Goal: Task Accomplishment & Management: Use online tool/utility

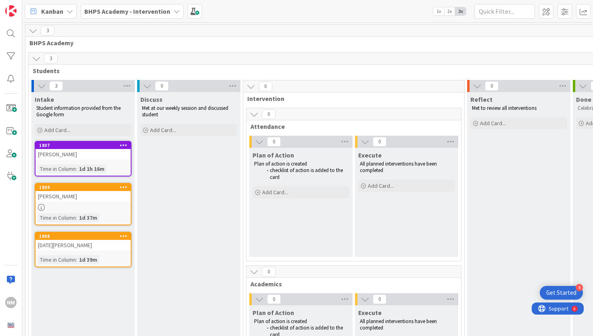
scroll to position [0, 2]
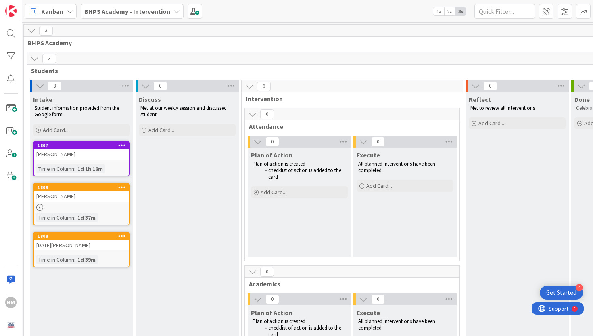
click at [173, 12] on icon at bounding box center [176, 11] width 6 height 6
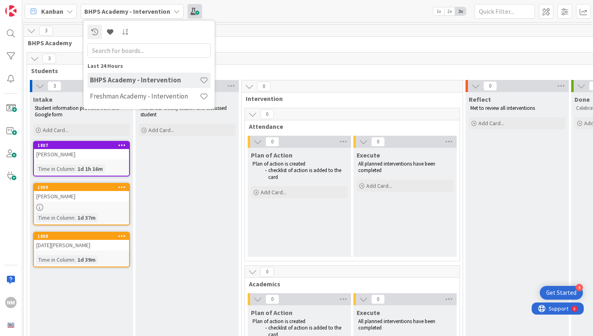
click at [198, 10] on span at bounding box center [195, 11] width 15 height 15
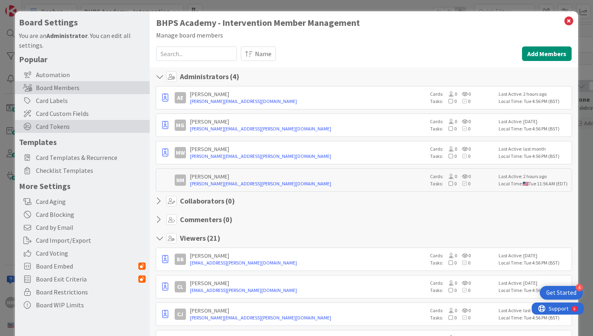
click at [73, 127] on span "Card Tokens" at bounding box center [91, 126] width 110 height 10
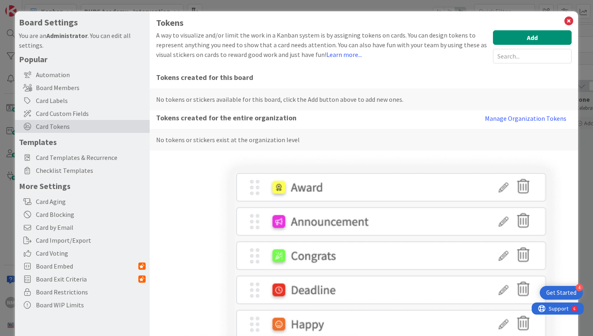
scroll to position [0, 0]
click at [507, 42] on button "Add" at bounding box center [532, 37] width 79 height 15
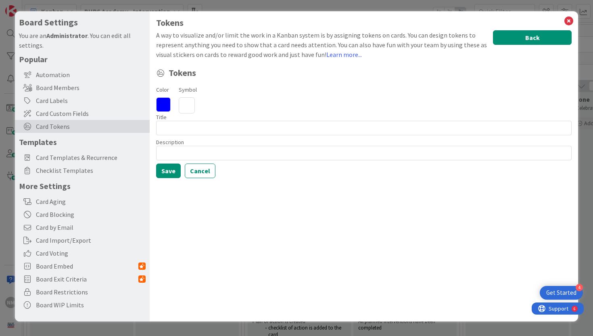
click at [528, 40] on button "Back" at bounding box center [532, 37] width 79 height 15
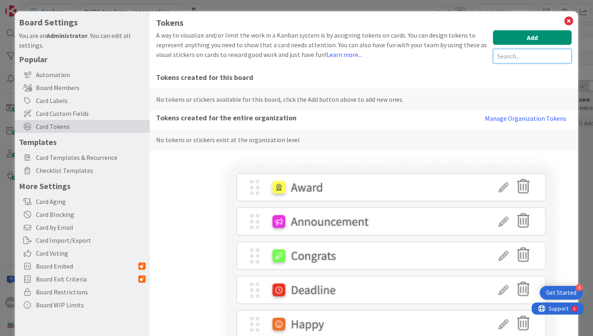
click at [523, 54] on input "text" at bounding box center [532, 56] width 79 height 15
type input "shout out"
click at [520, 55] on input "shout out" at bounding box center [532, 56] width 79 height 15
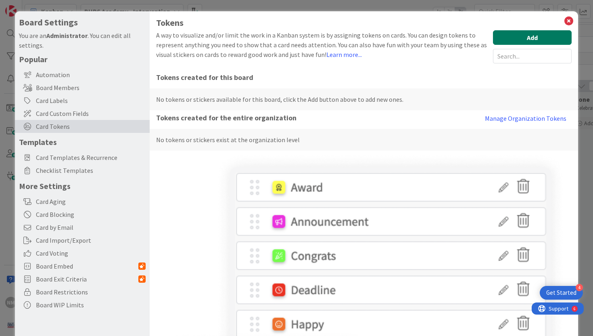
click at [518, 41] on button "Add" at bounding box center [532, 37] width 79 height 15
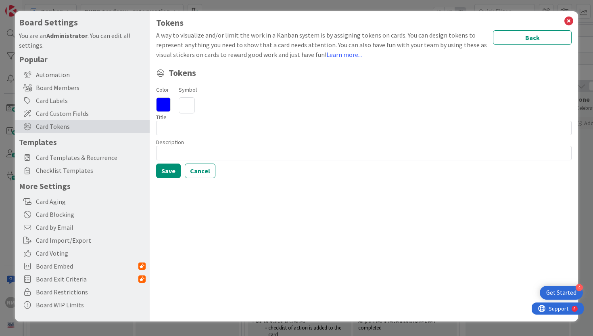
click at [160, 104] on icon at bounding box center [163, 104] width 15 height 15
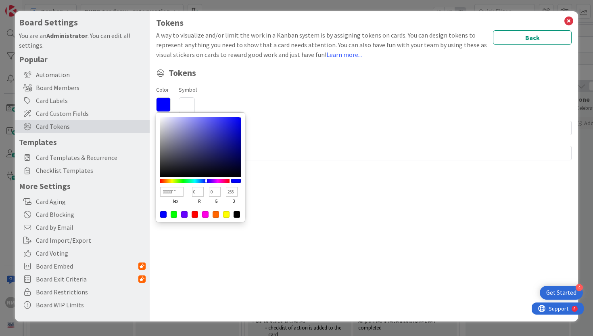
click at [226, 212] on div at bounding box center [226, 214] width 6 height 6
type input "FFFF00"
type input "255"
type input "0"
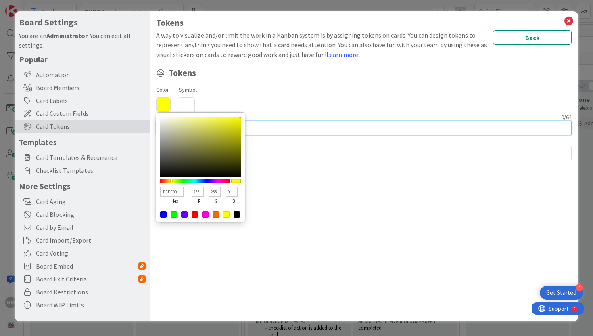
click at [254, 123] on input at bounding box center [364, 128] width 416 height 15
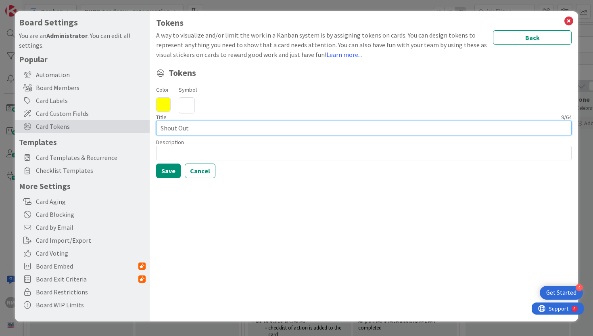
type input "Shout Out"
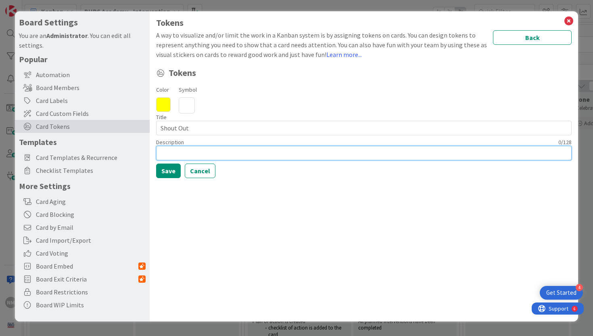
click at [269, 155] on input at bounding box center [364, 153] width 416 height 15
type input "Celebrating kids who are doing well!"
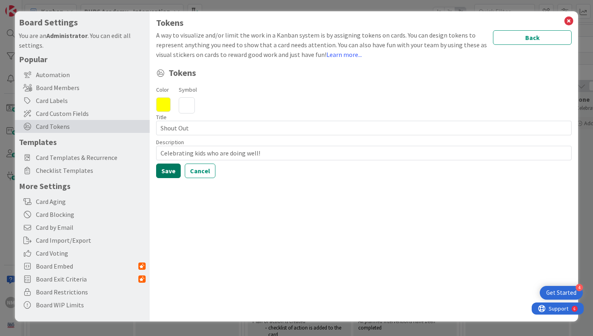
click at [167, 170] on button "Save" at bounding box center [168, 170] width 25 height 15
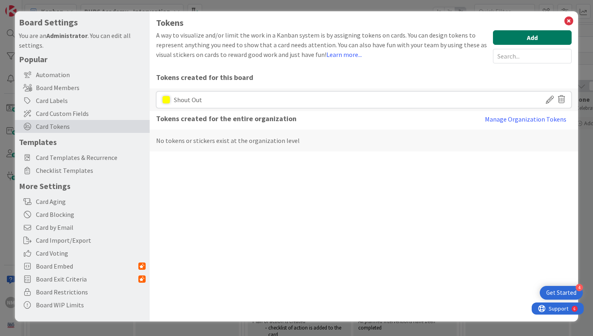
click at [562, 38] on button "Add" at bounding box center [532, 37] width 79 height 15
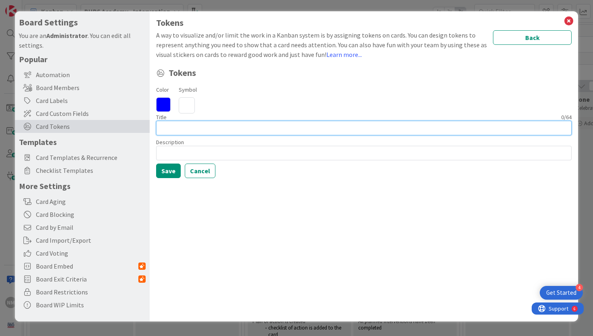
click at [374, 124] on input at bounding box center [364, 128] width 416 height 15
type input "Study Skills"
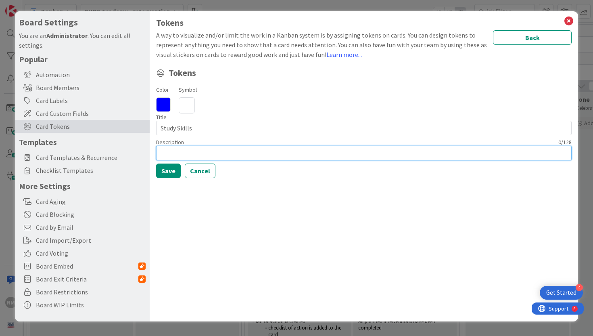
click at [330, 154] on input at bounding box center [364, 153] width 416 height 15
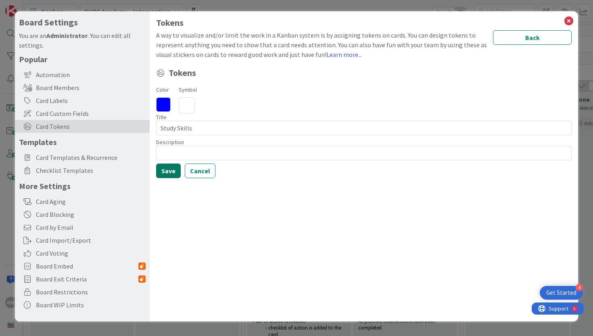
click at [171, 171] on button "Save" at bounding box center [168, 170] width 25 height 15
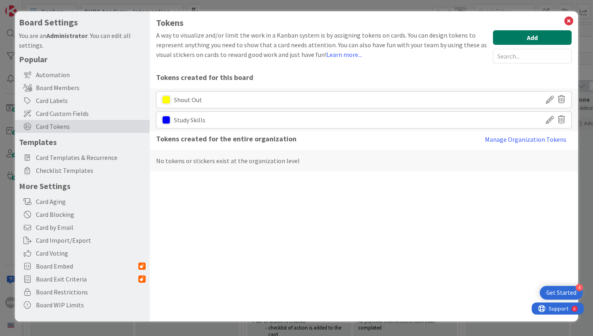
click at [534, 33] on button "Add" at bounding box center [532, 37] width 79 height 15
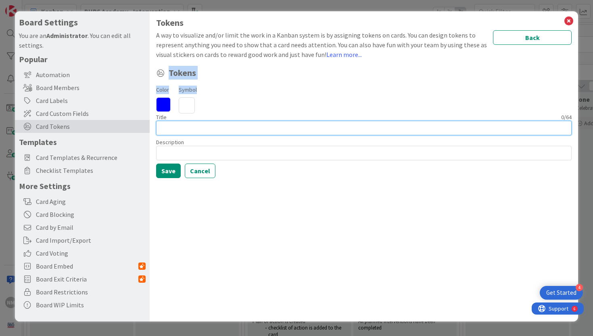
click at [403, 129] on input at bounding box center [364, 128] width 416 height 15
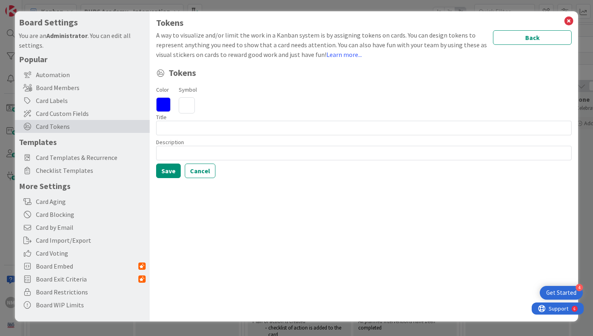
click at [165, 105] on icon at bounding box center [163, 104] width 15 height 15
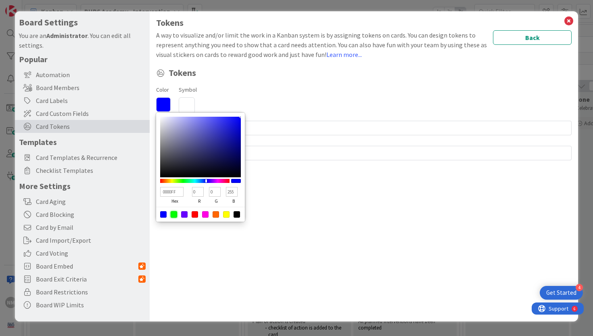
click at [174, 213] on div at bounding box center [174, 214] width 6 height 6
type input "00FF00"
type input "255"
type input "0"
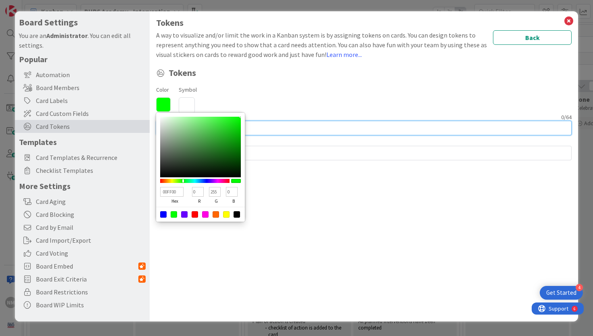
click at [268, 122] on input at bounding box center [364, 128] width 416 height 15
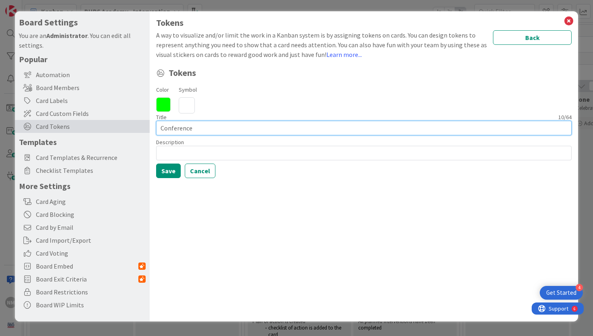
type input "Conference"
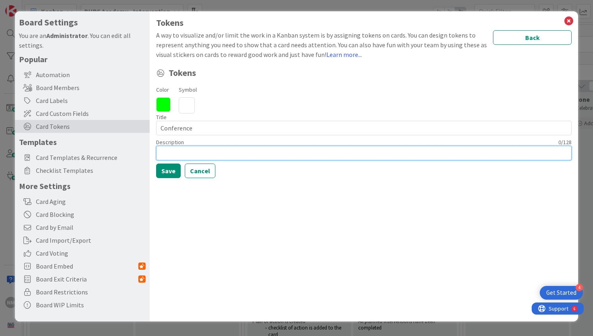
click at [255, 148] on input at bounding box center [364, 153] width 416 height 15
type input "Plan to conference with the student"
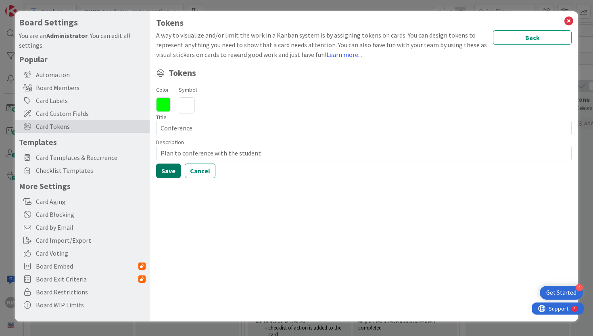
click at [165, 170] on button "Save" at bounding box center [168, 170] width 25 height 15
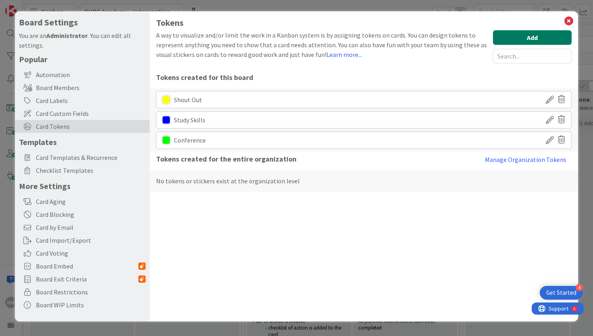
click at [547, 40] on button "Add" at bounding box center [532, 37] width 79 height 15
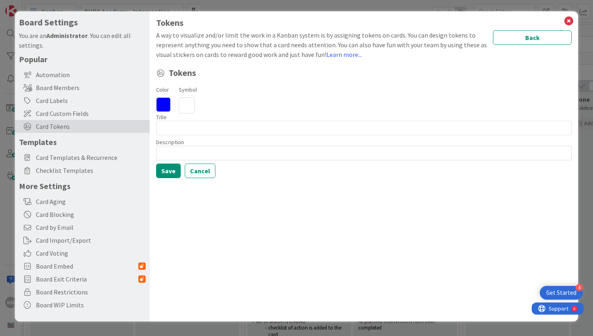
click at [164, 106] on icon at bounding box center [163, 104] width 15 height 15
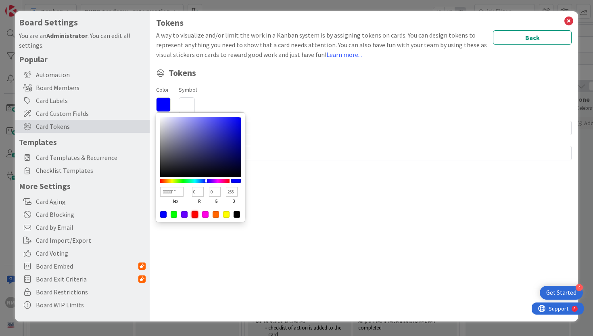
click at [196, 213] on div at bounding box center [195, 214] width 6 height 6
type input "FF0000"
type input "255"
type input "0"
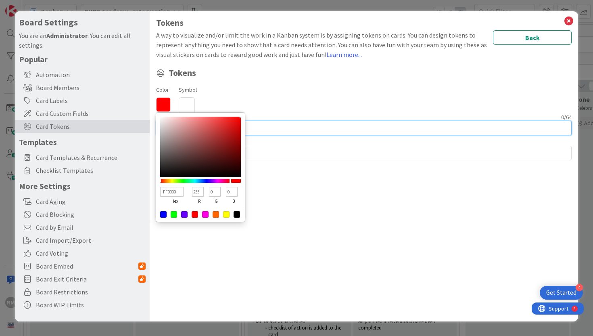
click at [265, 125] on input at bounding box center [364, 128] width 416 height 15
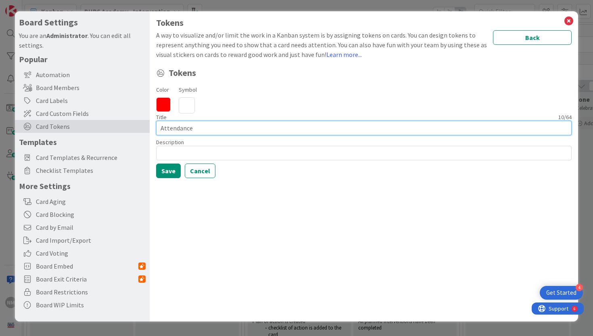
type input "Attendance"
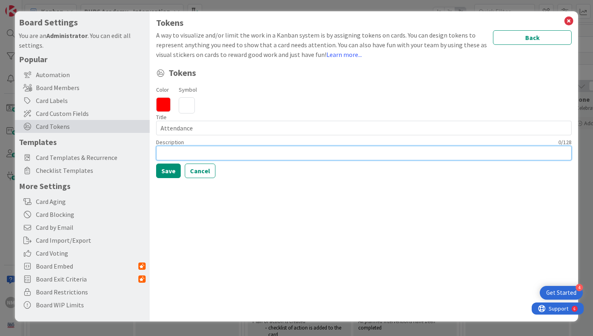
click at [258, 155] on input at bounding box center [364, 153] width 416 height 15
type input "Student has had frequent attendnace issues."
drag, startPoint x: 288, startPoint y: 153, endPoint x: 132, endPoint y: 150, distance: 155.4
click at [132, 150] on div "Board Settings You are an Administrator . You can edit all settings. Popular Au…" at bounding box center [297, 166] width 564 height 310
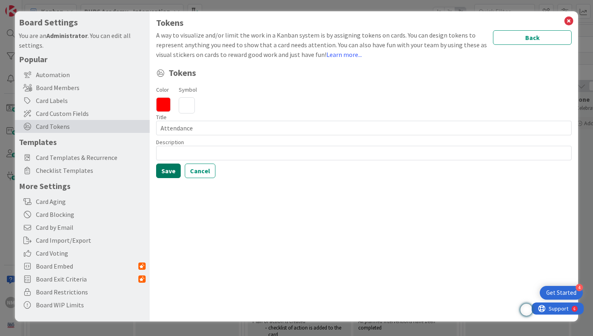
click at [164, 167] on button "Save" at bounding box center [168, 170] width 25 height 15
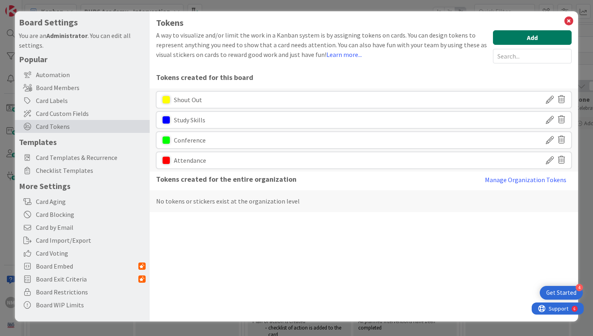
click at [501, 44] on button "Add" at bounding box center [532, 37] width 79 height 15
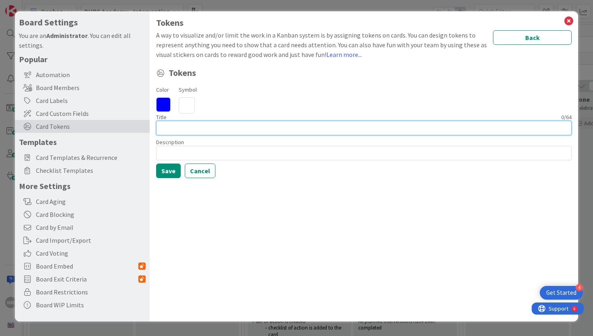
click at [186, 129] on input at bounding box center [364, 128] width 416 height 15
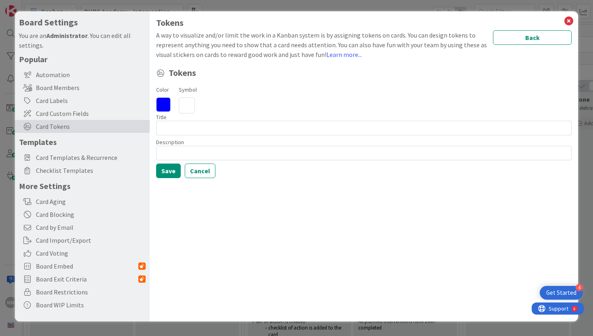
click at [165, 109] on icon at bounding box center [163, 104] width 15 height 15
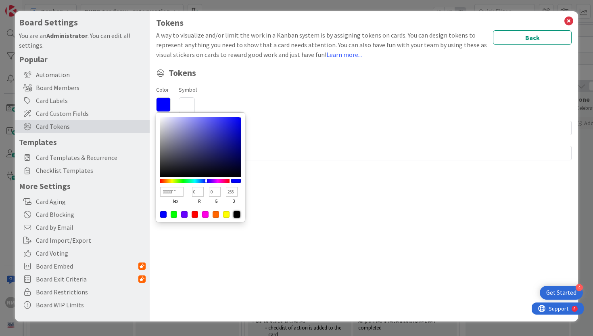
click at [237, 215] on div at bounding box center [237, 214] width 6 height 6
type input "000000"
type input "0"
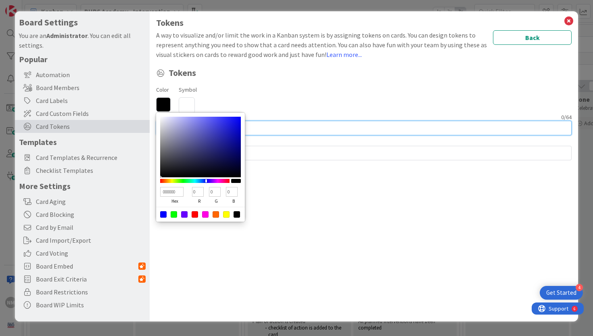
click at [280, 129] on input at bounding box center [364, 128] width 416 height 15
type input "STeam"
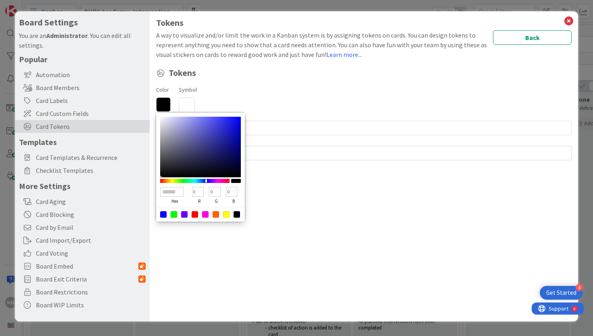
click at [280, 192] on div "Tokens A way to visualize and/or limit the work in a Kanban system is by assign…" at bounding box center [364, 166] width 429 height 310
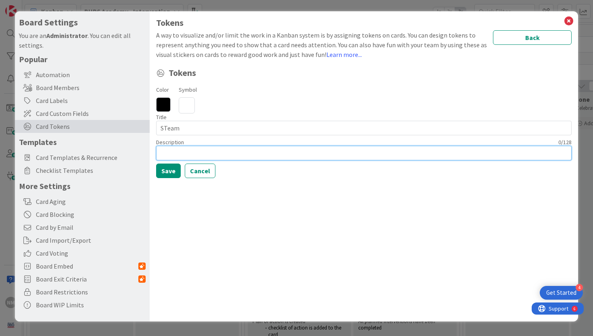
click at [213, 152] on input at bounding box center [364, 153] width 416 height 15
type input "STeam started or in progress"
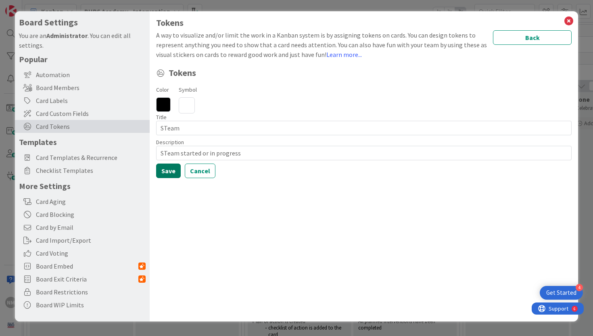
click at [171, 170] on button "Save" at bounding box center [168, 170] width 25 height 15
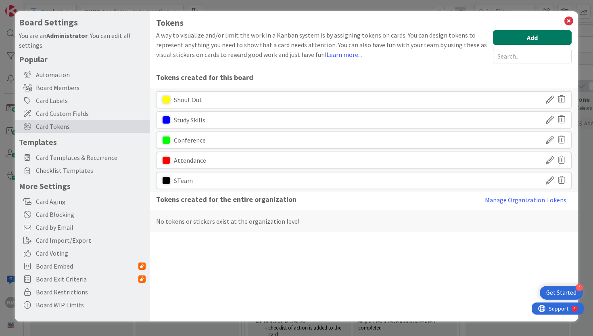
click at [554, 33] on button "Add" at bounding box center [532, 37] width 79 height 15
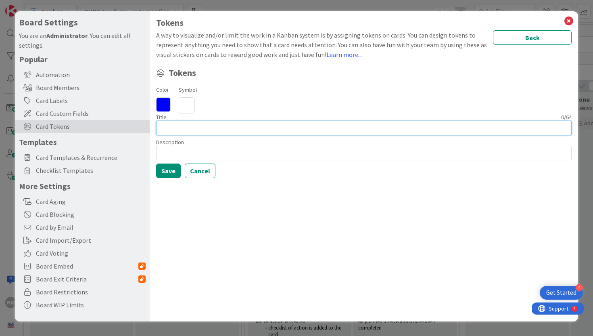
click at [189, 134] on input at bounding box center [364, 128] width 416 height 15
type input "1st Block Pull"
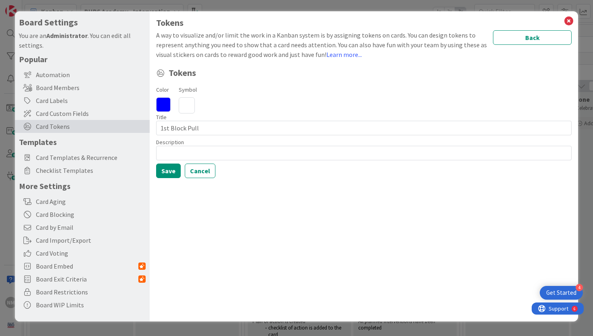
click at [164, 109] on icon at bounding box center [163, 104] width 15 height 15
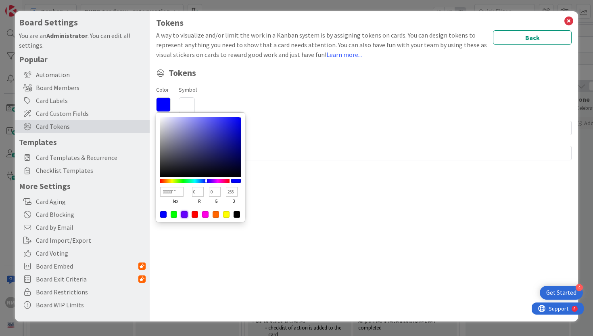
click at [186, 213] on div at bounding box center [184, 214] width 6 height 6
type input "6600FF"
type input "102"
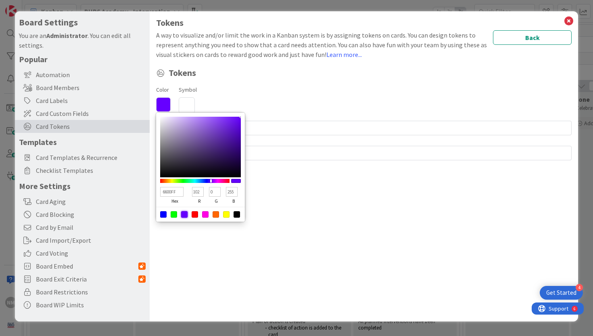
click at [265, 184] on div "Tokens A way to visualize and/or limit the work in a Kanban system is by assign…" at bounding box center [364, 166] width 429 height 310
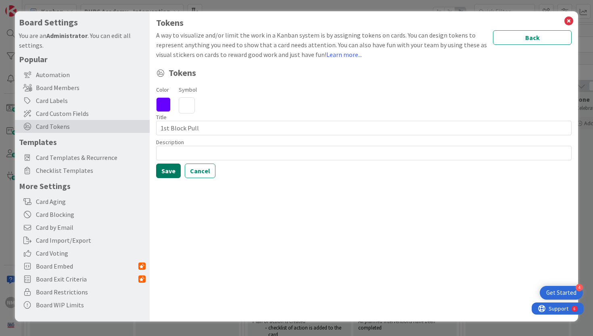
click at [168, 167] on button "Save" at bounding box center [168, 170] width 25 height 15
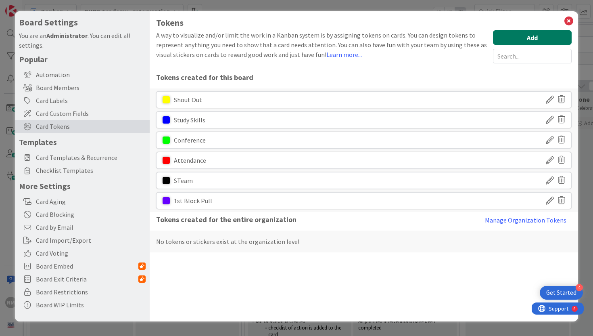
click at [534, 36] on button "Add" at bounding box center [532, 37] width 79 height 15
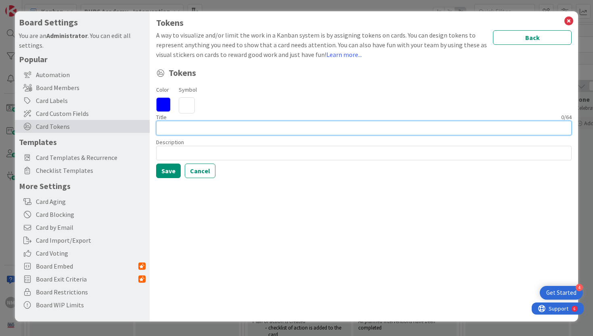
click at [222, 131] on input at bounding box center [364, 128] width 416 height 15
type input "2nd Block Pull"
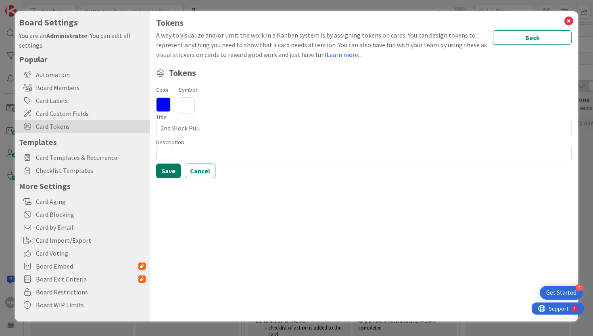
click at [170, 171] on button "Save" at bounding box center [168, 170] width 25 height 15
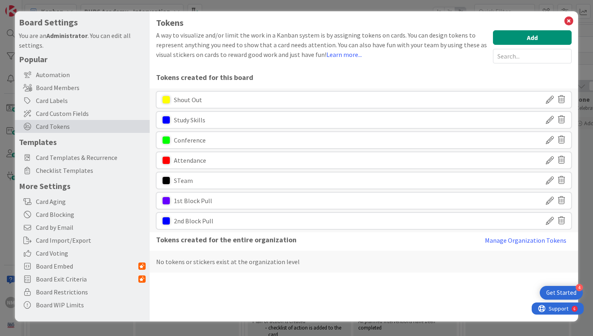
click at [549, 222] on icon at bounding box center [550, 221] width 8 height 14
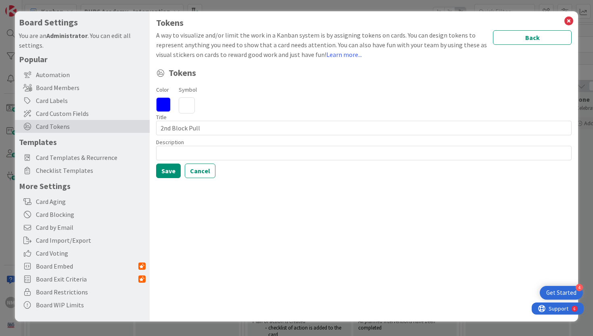
click at [166, 96] on div "Color" at bounding box center [163, 98] width 15 height 29
click at [166, 104] on icon at bounding box center [163, 104] width 15 height 15
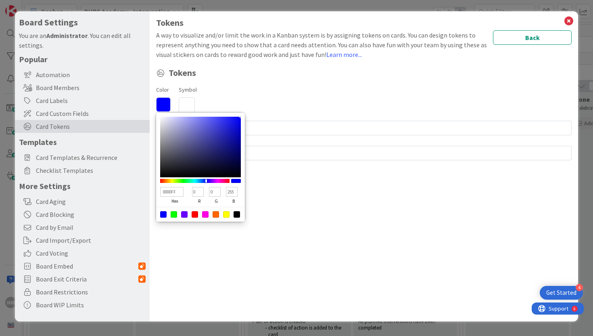
click at [214, 214] on div at bounding box center [216, 214] width 6 height 6
type input "FF6600"
type input "255"
type input "102"
type input "0"
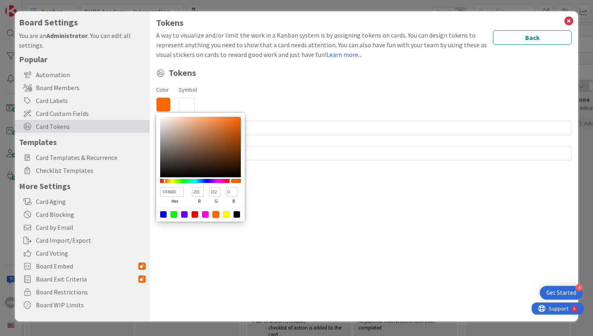
click at [301, 188] on div "Tokens A way to visualize and/or limit the work in a Kanban system is by assign…" at bounding box center [364, 166] width 429 height 310
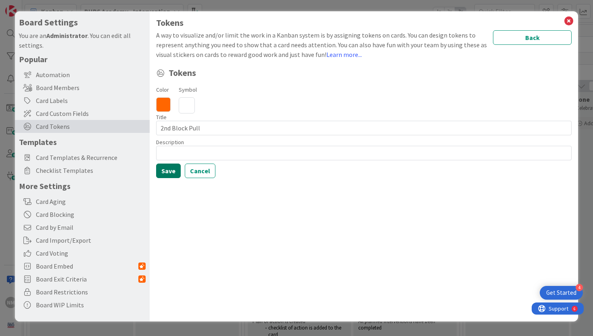
click at [167, 171] on button "Save" at bounding box center [168, 170] width 25 height 15
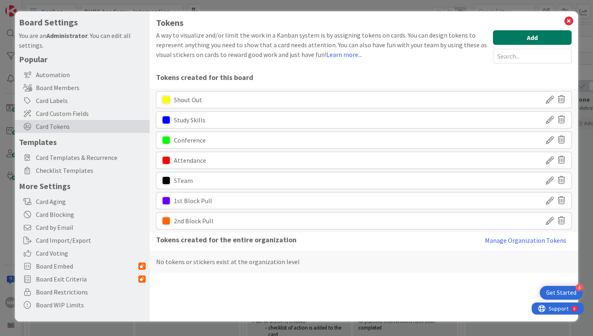
click at [516, 40] on button "Add" at bounding box center [532, 37] width 79 height 15
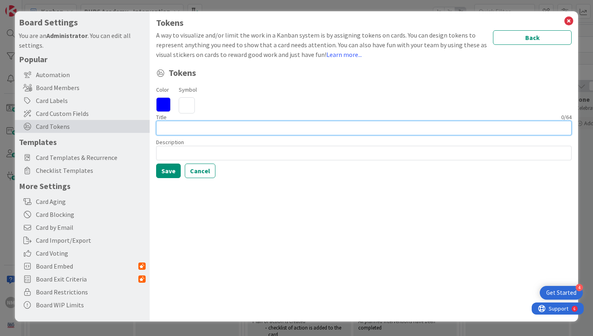
click at [205, 129] on input at bounding box center [364, 128] width 416 height 15
type input "3rd Block Pull"
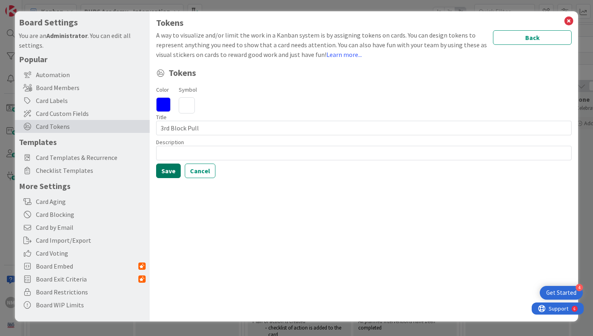
click at [168, 169] on button "Save" at bounding box center [168, 170] width 25 height 15
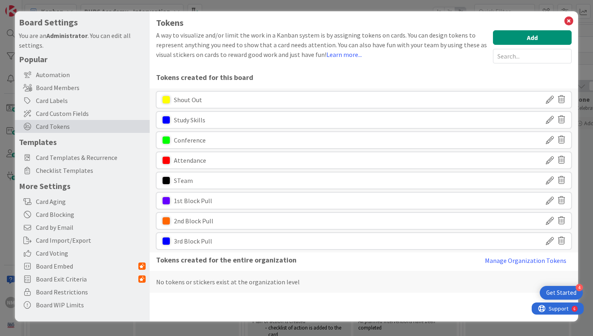
click at [549, 243] on icon at bounding box center [550, 241] width 8 height 14
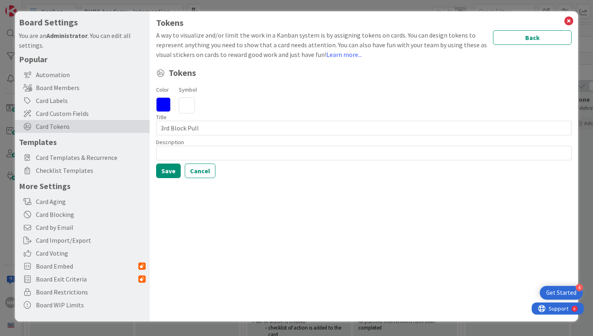
click at [166, 100] on icon at bounding box center [163, 104] width 15 height 15
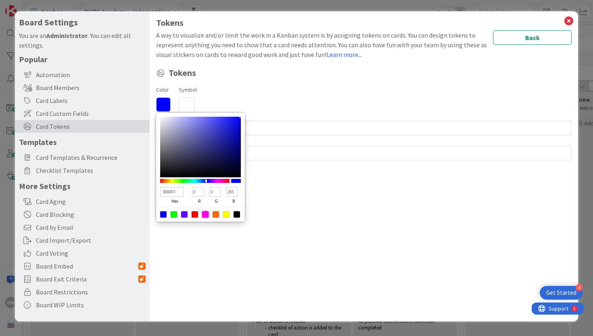
click at [203, 213] on div at bounding box center [205, 214] width 6 height 6
type input "FF00E5"
type input "255"
type input "229"
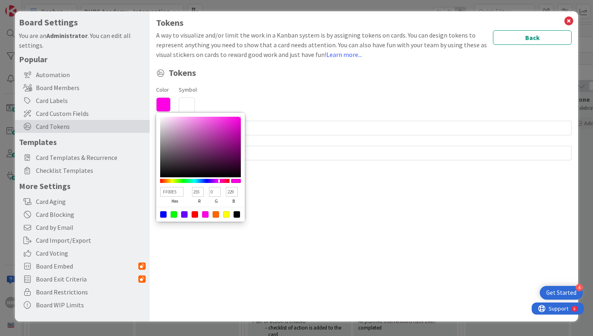
click at [326, 204] on div "Tokens A way to visualize and/or limit the work in a Kanban system is by assign…" at bounding box center [364, 166] width 429 height 310
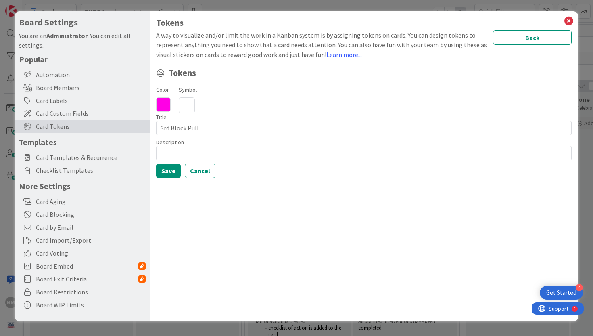
click at [192, 102] on icon at bounding box center [187, 105] width 16 height 16
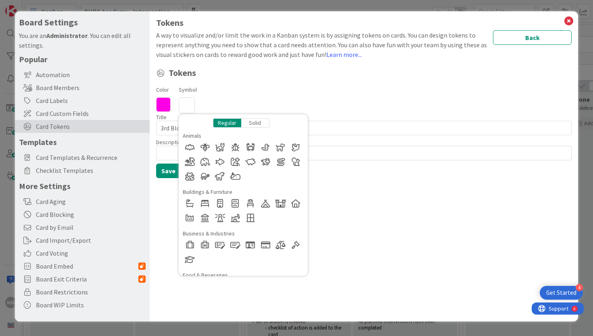
click at [256, 124] on div "Solid" at bounding box center [255, 122] width 28 height 9
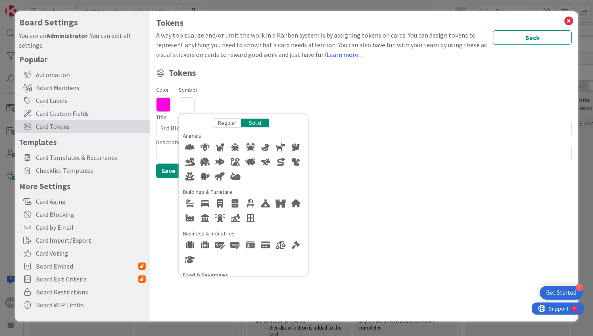
click at [228, 122] on div "Regular" at bounding box center [227, 122] width 28 height 9
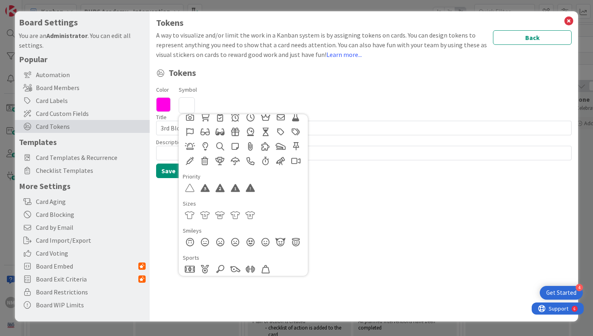
scroll to position [606, 0]
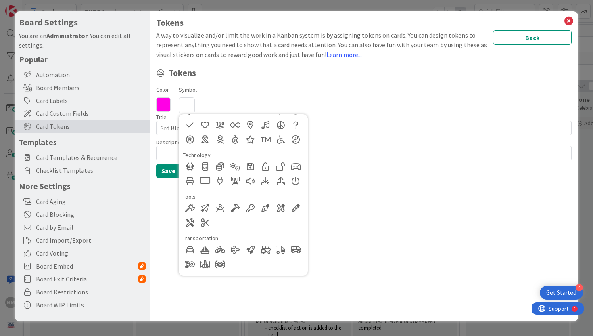
click at [378, 246] on div "Tokens A way to visualize and/or limit the work in a Kanban system is by assign…" at bounding box center [364, 166] width 429 height 310
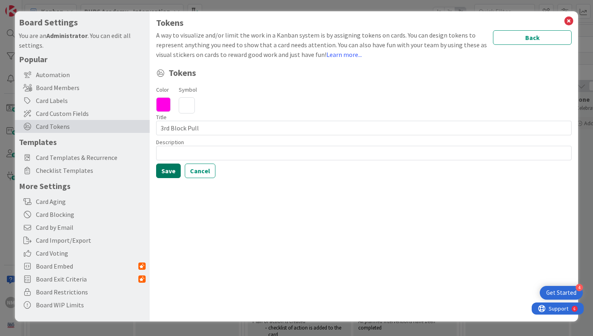
click at [170, 171] on button "Save" at bounding box center [168, 170] width 25 height 15
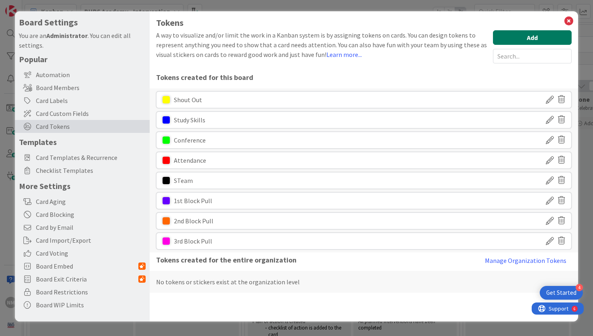
click at [546, 32] on button "Add" at bounding box center [532, 37] width 79 height 15
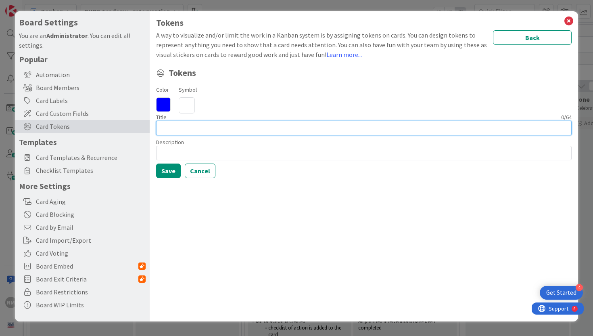
click at [225, 128] on input at bounding box center [364, 128] width 416 height 15
type input "4th Block Pull"
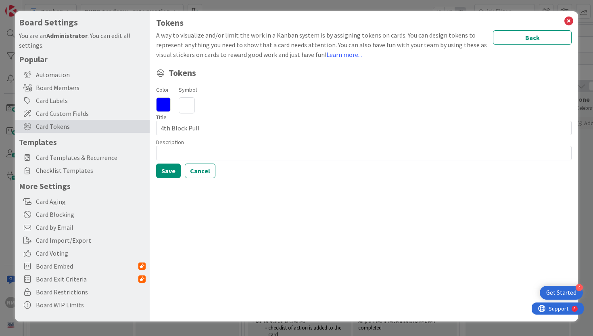
click at [165, 100] on icon at bounding box center [163, 104] width 15 height 15
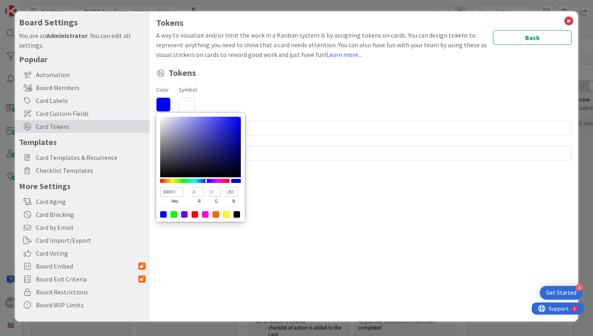
type input "00FF46"
type input "255"
type input "70"
click at [186, 181] on div at bounding box center [194, 181] width 69 height 4
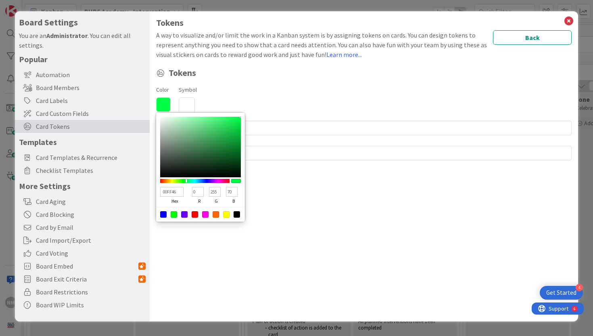
type input "0B862D"
type input "11"
type input "134"
type input "45"
click at [234, 145] on div at bounding box center [200, 147] width 81 height 61
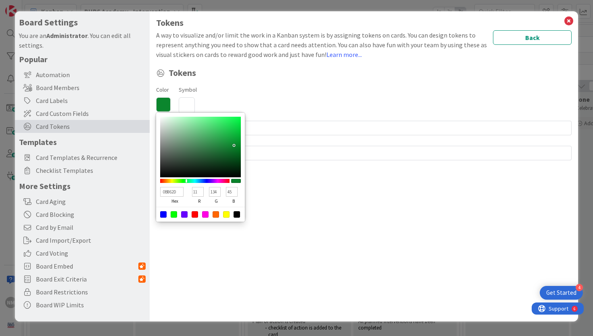
type input "0C8A2F"
type input "12"
type input "138"
type input "47"
type input "078A2C"
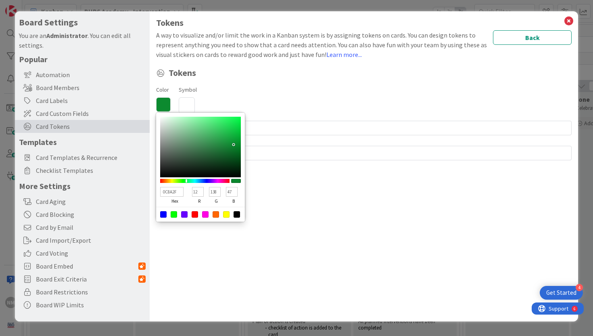
type input "7"
type input "44"
type input "018626"
type input "1"
type input "134"
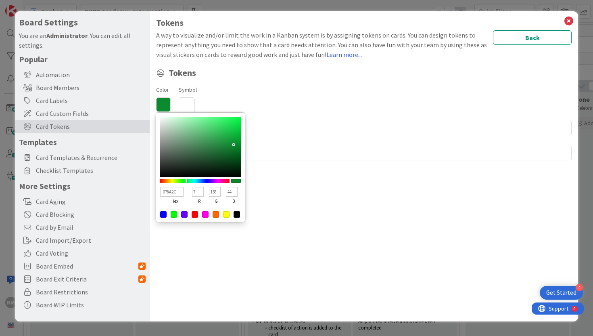
type input "38"
type input "008625"
type input "0"
type input "37"
type input "008B26"
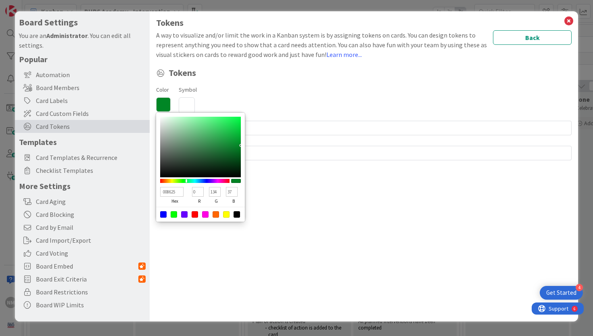
type input "139"
type input "38"
type input "00992A"
type input "153"
type input "42"
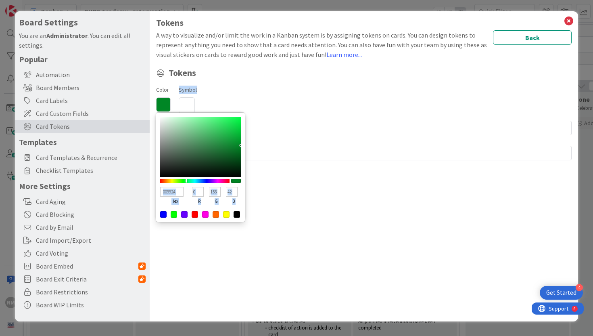
type input "009C2B"
type input "156"
type input "43"
type input "00A12D"
type input "161"
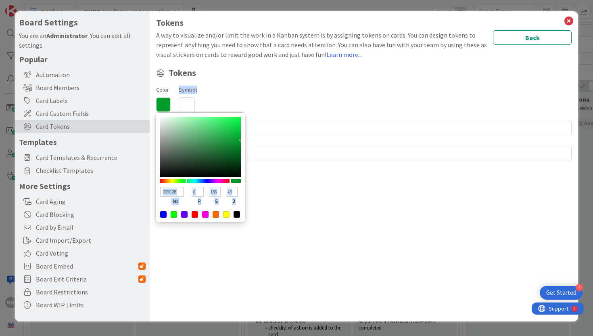
type input "45"
type input "00A82F"
type input "168"
type input "47"
type input "00AC30"
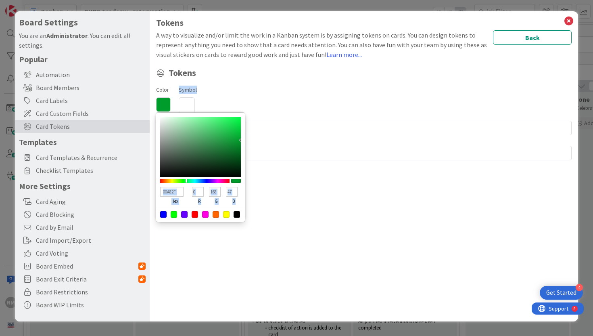
type input "172"
type input "48"
drag, startPoint x: 234, startPoint y: 144, endPoint x: 247, endPoint y: 136, distance: 15.9
click at [247, 136] on div "Color 00AC30 hex 0 r 172 g 48 b 100 a Symbol Title 14 / 64 4th Block Pull Descr…" at bounding box center [364, 131] width 416 height 94
click at [332, 180] on div "Tokens A way to visualize and/or limit the work in a Kanban system is by assign…" at bounding box center [364, 166] width 429 height 310
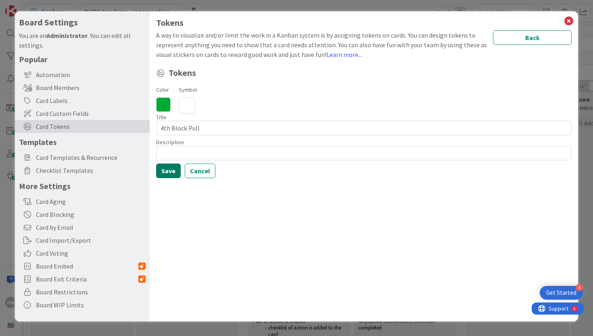
click at [174, 173] on button "Save" at bounding box center [168, 170] width 25 height 15
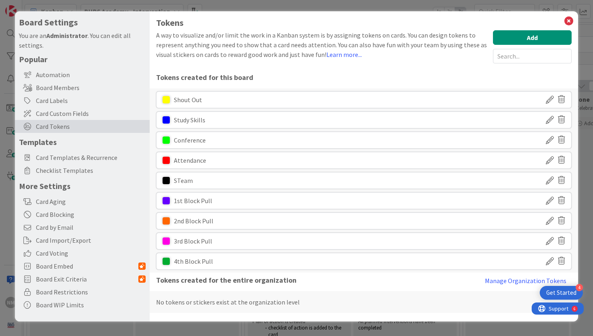
click at [551, 96] on icon at bounding box center [550, 100] width 8 height 14
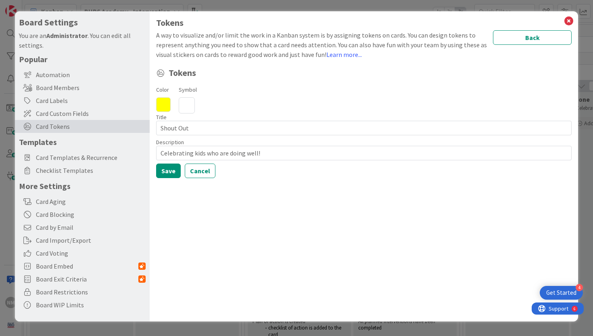
click at [190, 103] on icon at bounding box center [187, 105] width 16 height 16
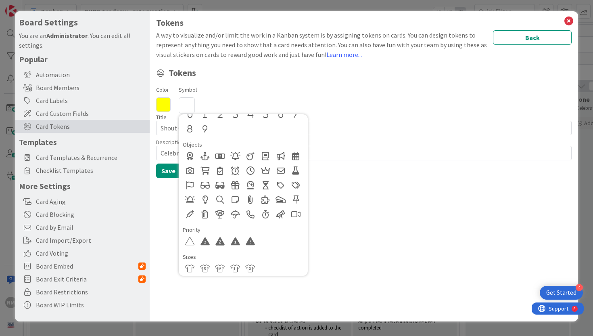
scroll to position [366, 0]
click at [280, 158] on div at bounding box center [281, 157] width 15 height 15
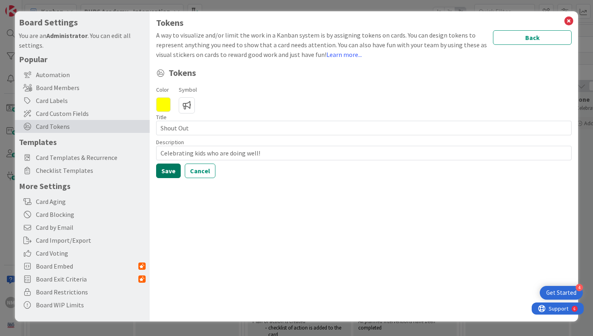
click at [161, 169] on button "Save" at bounding box center [168, 170] width 25 height 15
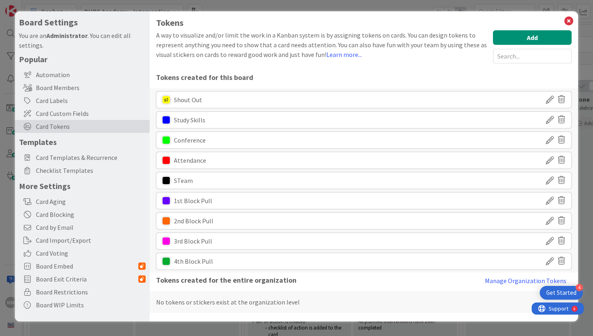
click at [547, 117] on icon at bounding box center [550, 120] width 8 height 14
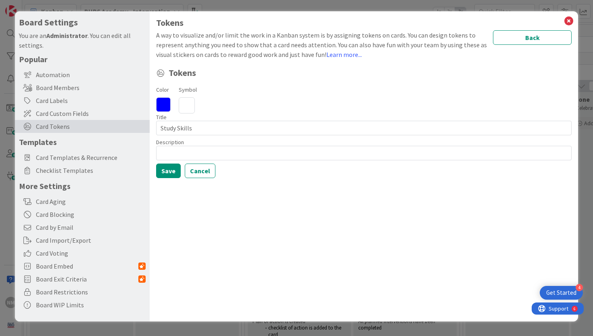
click at [157, 105] on icon at bounding box center [163, 104] width 15 height 15
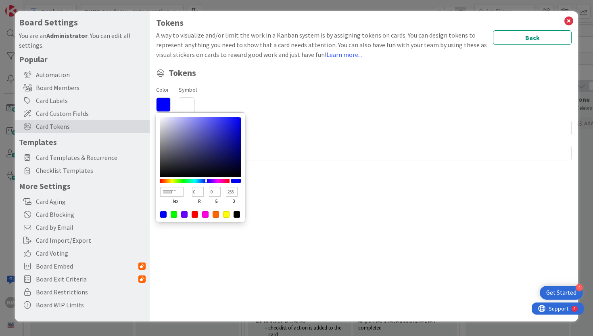
click at [189, 106] on icon at bounding box center [187, 105] width 16 height 16
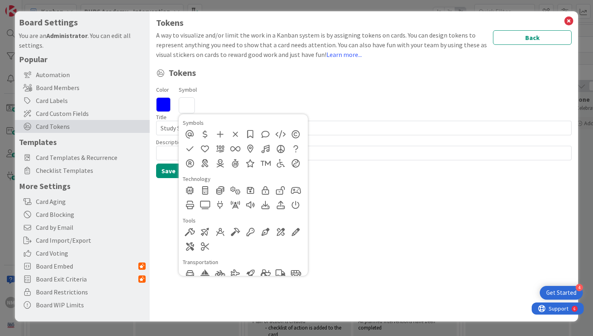
scroll to position [584, 0]
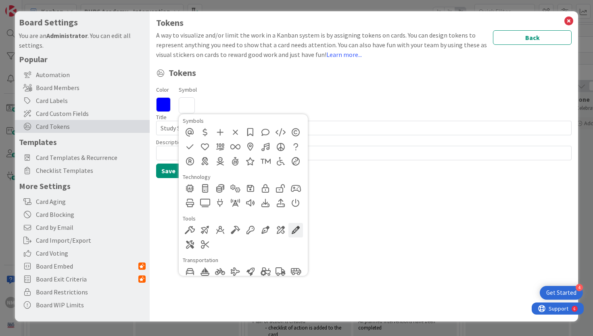
click at [297, 230] on div at bounding box center [295, 230] width 15 height 15
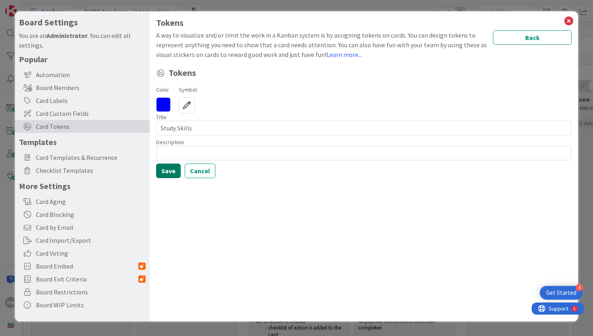
click at [173, 167] on button "Save" at bounding box center [168, 170] width 25 height 15
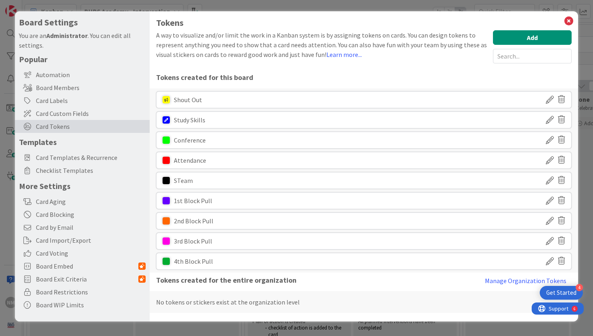
click at [551, 140] on icon at bounding box center [550, 140] width 8 height 14
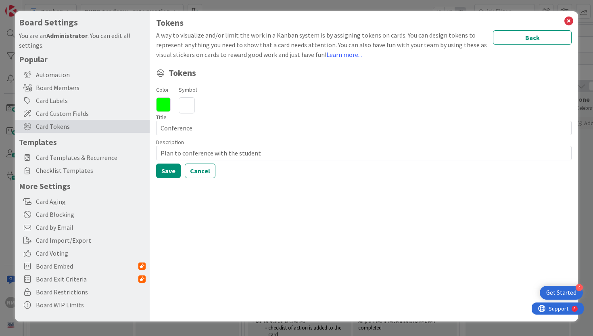
click at [186, 103] on icon at bounding box center [187, 105] width 16 height 16
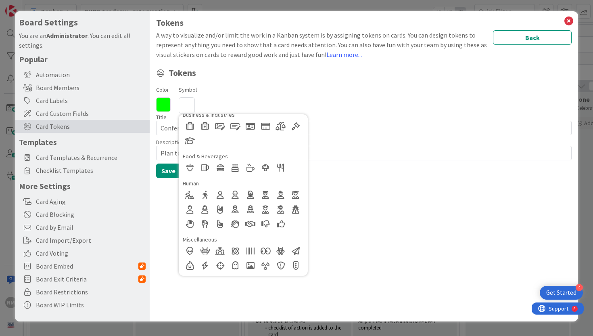
scroll to position [120, 0]
click at [219, 193] on div at bounding box center [220, 193] width 15 height 15
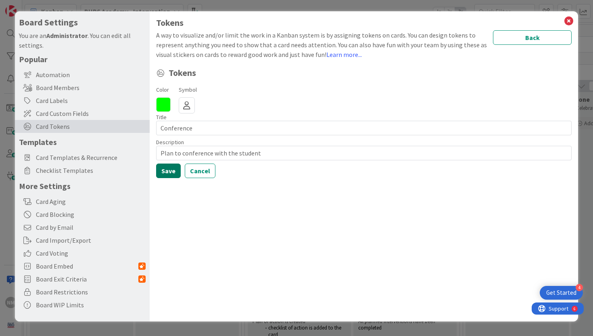
click at [169, 169] on button "Save" at bounding box center [168, 170] width 25 height 15
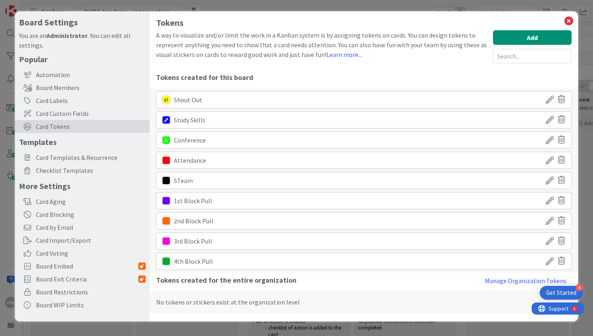
click at [554, 164] on icon at bounding box center [550, 160] width 8 height 14
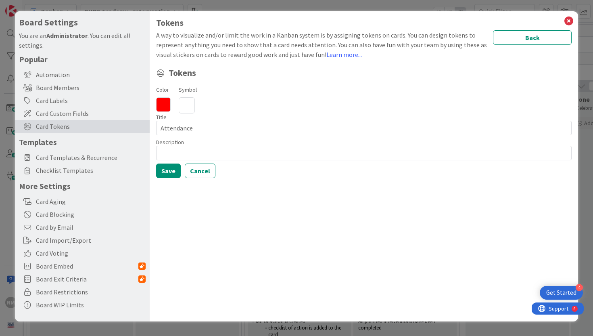
click at [192, 102] on icon at bounding box center [187, 105] width 16 height 16
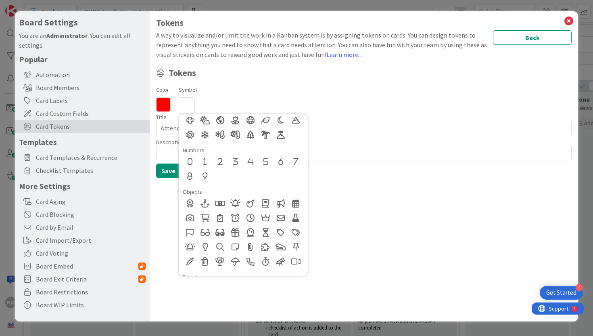
scroll to position [333, 0]
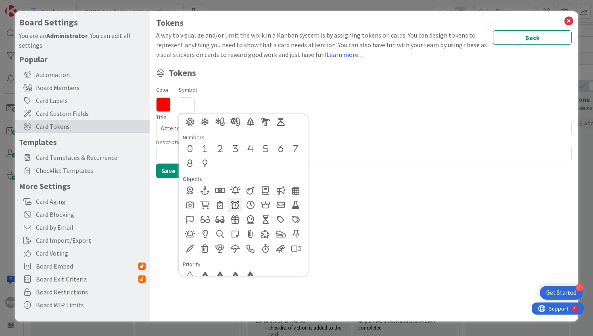
click at [236, 202] on div at bounding box center [235, 205] width 15 height 15
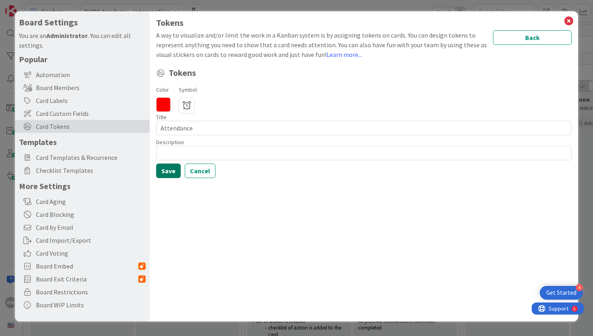
click at [167, 173] on button "Save" at bounding box center [168, 170] width 25 height 15
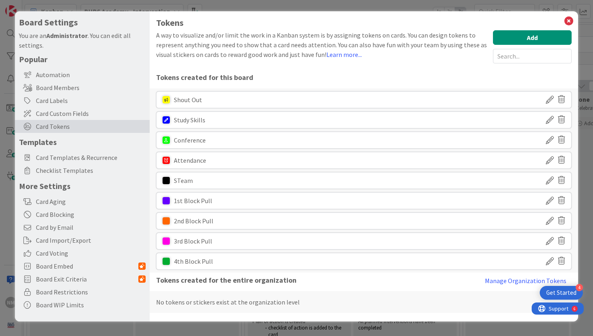
click at [551, 182] on icon at bounding box center [550, 180] width 8 height 14
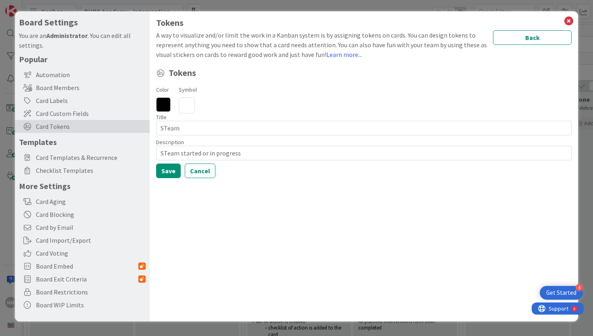
click at [185, 103] on icon at bounding box center [187, 105] width 16 height 16
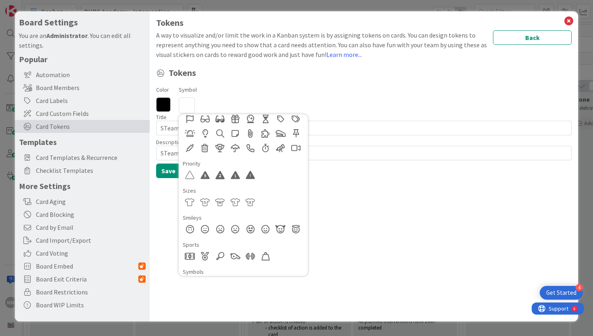
scroll to position [427, 0]
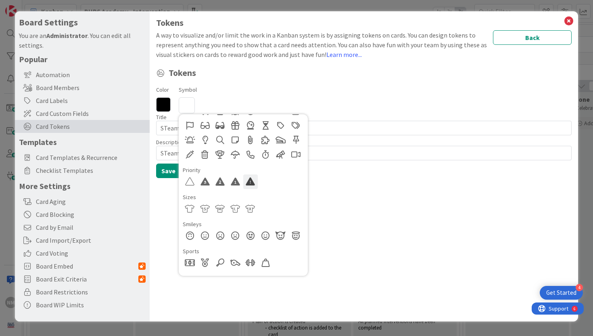
click at [253, 184] on div at bounding box center [250, 181] width 15 height 15
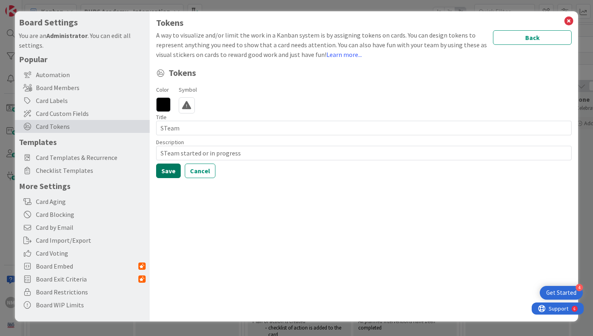
click at [167, 171] on button "Save" at bounding box center [168, 170] width 25 height 15
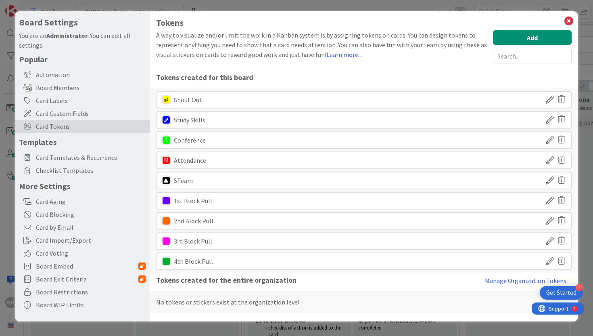
click at [552, 201] on icon at bounding box center [550, 201] width 8 height 14
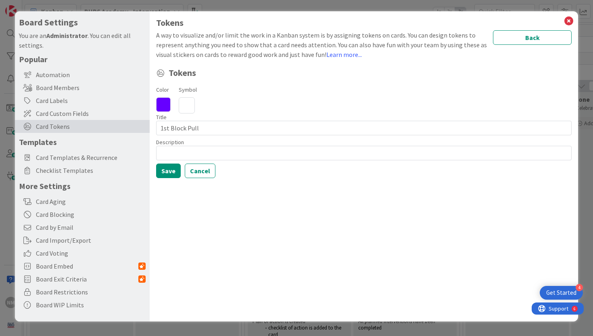
click at [188, 104] on icon at bounding box center [187, 105] width 16 height 16
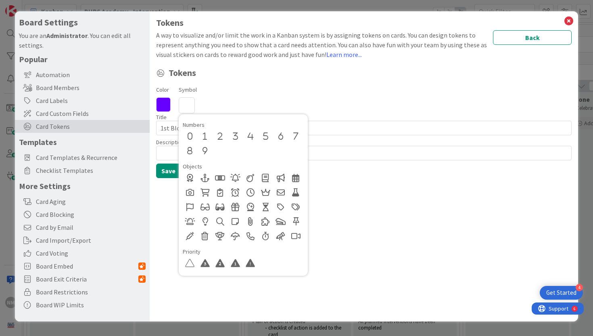
scroll to position [336, 0]
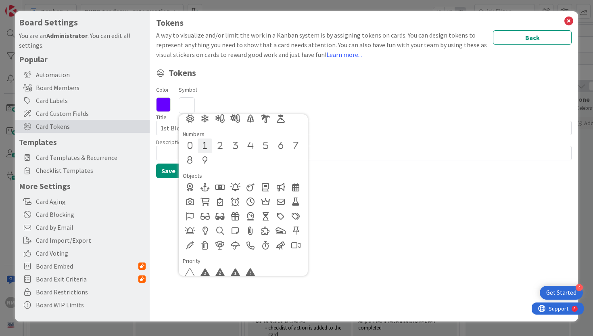
click at [207, 144] on div at bounding box center [205, 145] width 15 height 15
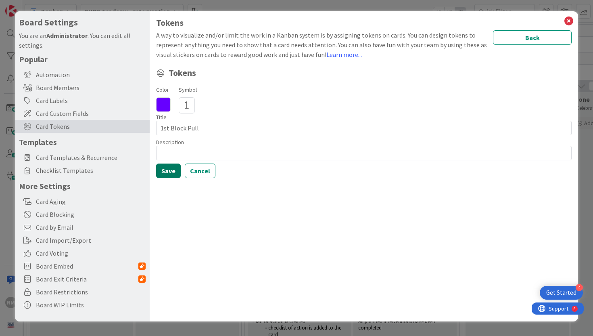
click at [169, 169] on button "Save" at bounding box center [168, 170] width 25 height 15
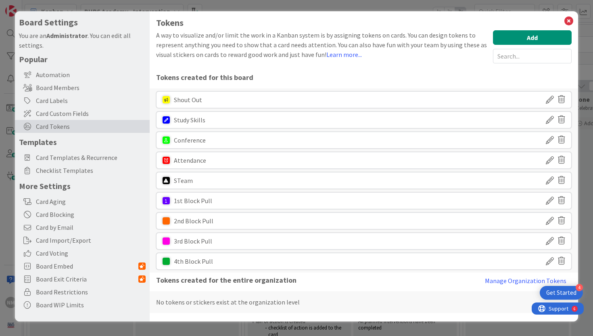
click at [547, 222] on icon at bounding box center [550, 221] width 8 height 14
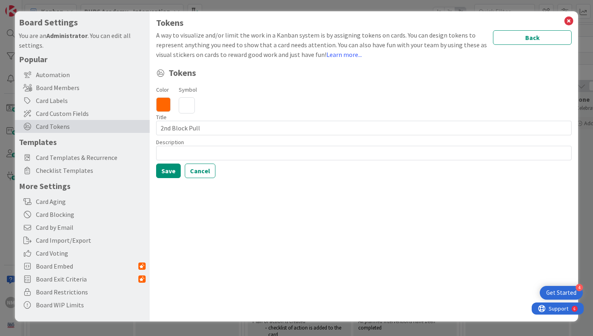
click at [182, 104] on icon at bounding box center [187, 105] width 16 height 16
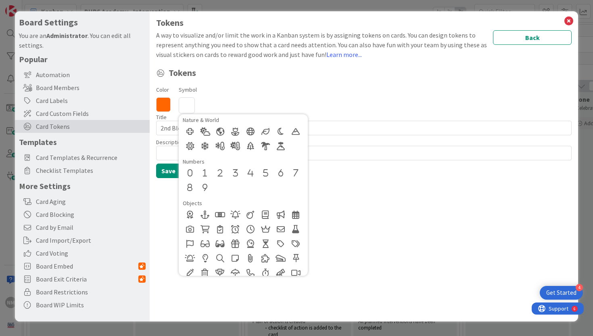
scroll to position [308, 0]
click at [223, 173] on div at bounding box center [220, 173] width 15 height 15
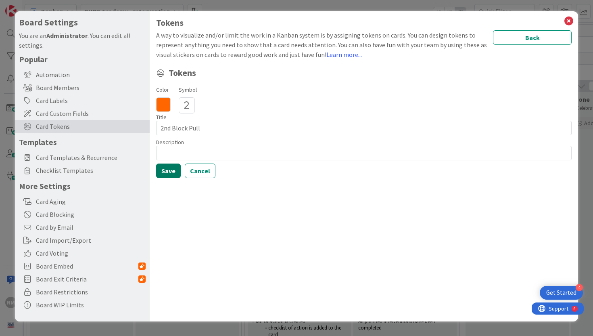
click at [167, 169] on button "Save" at bounding box center [168, 170] width 25 height 15
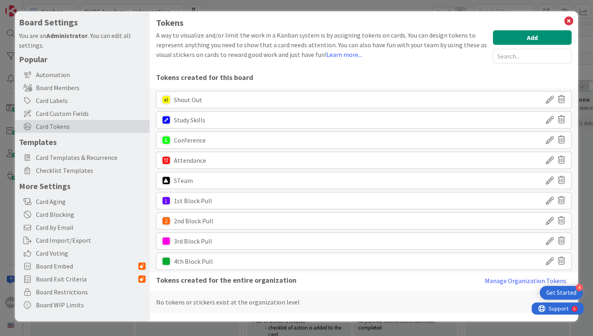
click at [551, 239] on icon at bounding box center [550, 241] width 8 height 14
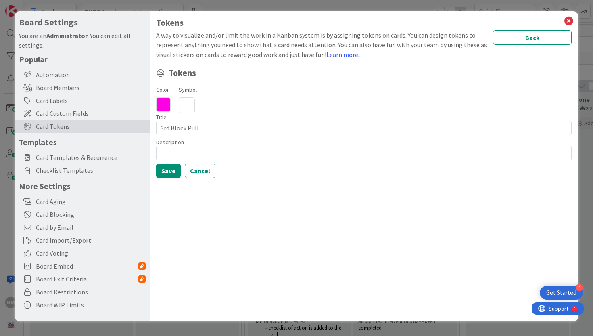
click at [191, 107] on icon at bounding box center [187, 105] width 16 height 16
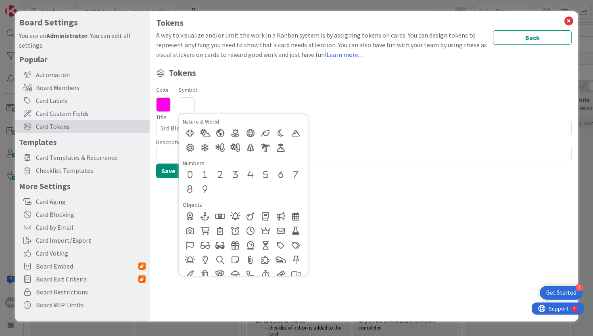
scroll to position [306, 0]
click at [238, 175] on div at bounding box center [235, 175] width 15 height 15
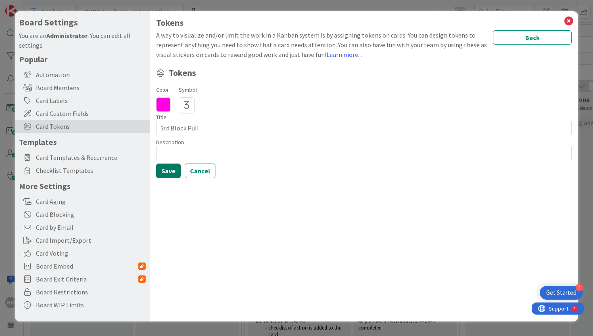
click at [161, 166] on button "Save" at bounding box center [168, 170] width 25 height 15
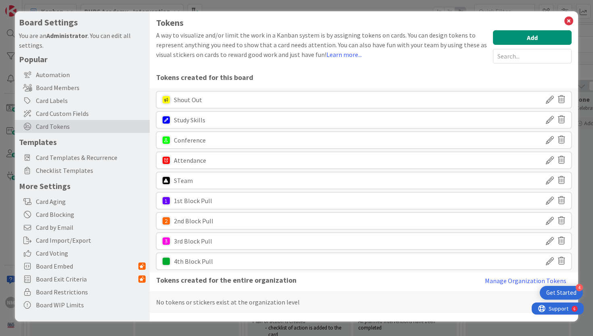
click at [553, 259] on icon at bounding box center [550, 261] width 8 height 14
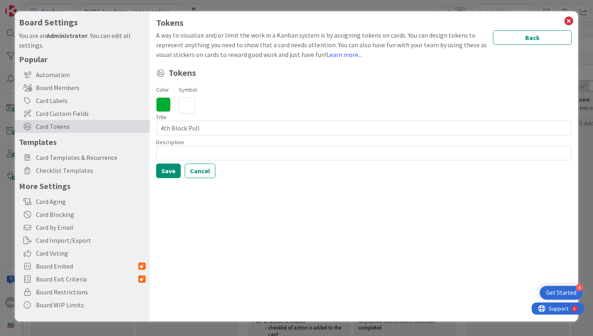
click at [194, 108] on icon at bounding box center [187, 105] width 16 height 16
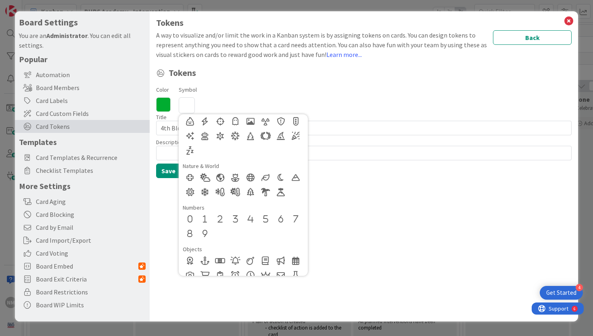
scroll to position [338, 0]
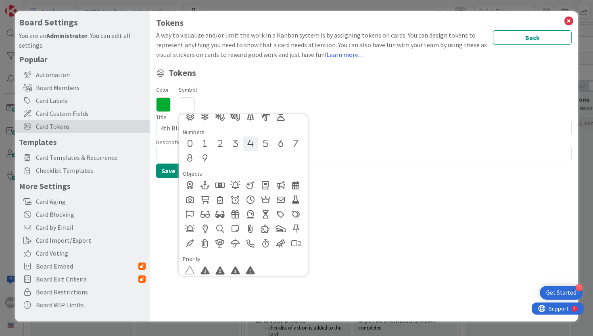
click at [250, 147] on div at bounding box center [250, 143] width 15 height 15
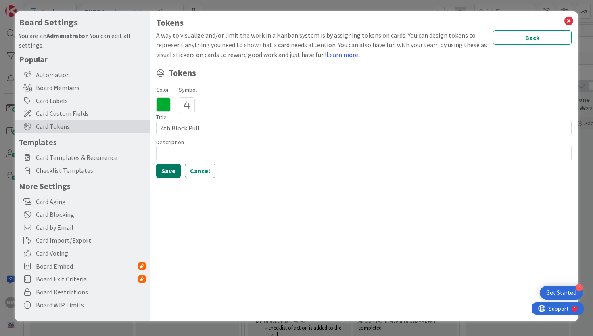
click at [163, 169] on button "Save" at bounding box center [168, 170] width 25 height 15
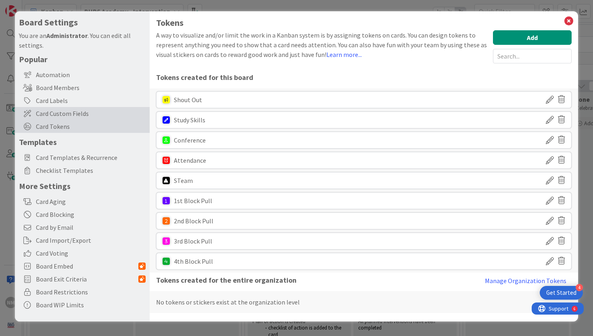
click at [78, 115] on span "Card Custom Fields" at bounding box center [91, 114] width 110 height 10
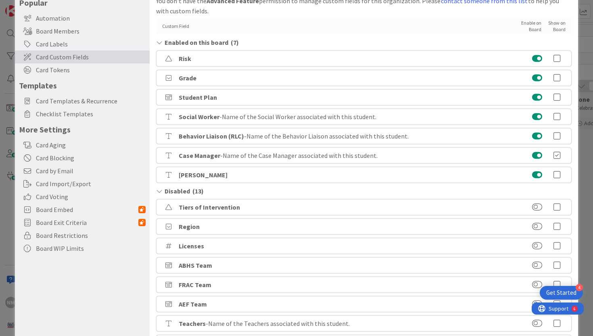
scroll to position [56, 0]
click at [361, 119] on span "- Name of the Social Worker associated with this student." at bounding box center [297, 117] width 157 height 8
click at [206, 112] on div "Social Worker - Name of the Social Worker associated with this student." at bounding box center [364, 117] width 416 height 16
click at [554, 118] on icon at bounding box center [557, 117] width 16 height 8
click at [554, 137] on icon at bounding box center [557, 137] width 16 height 8
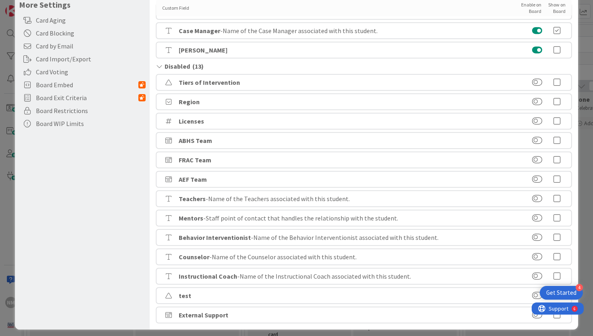
scroll to position [186, 0]
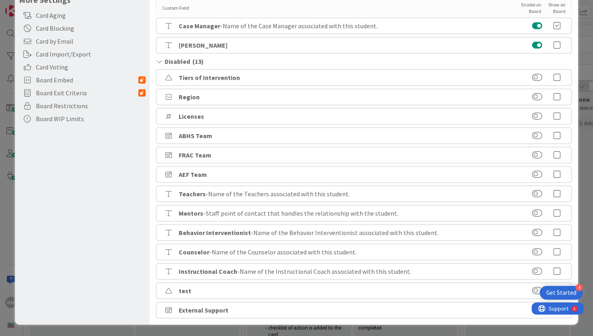
click at [219, 78] on b "Tiers of Intervention" at bounding box center [209, 77] width 61 height 8
click at [532, 78] on button at bounding box center [537, 77] width 10 height 8
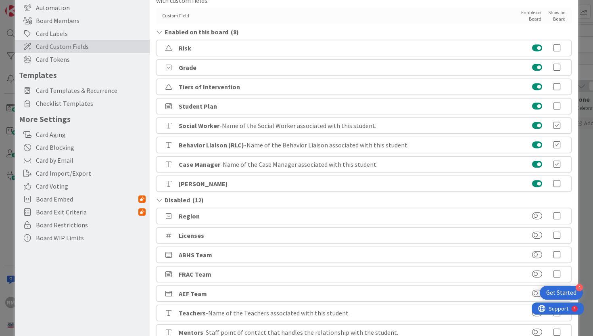
scroll to position [51, 0]
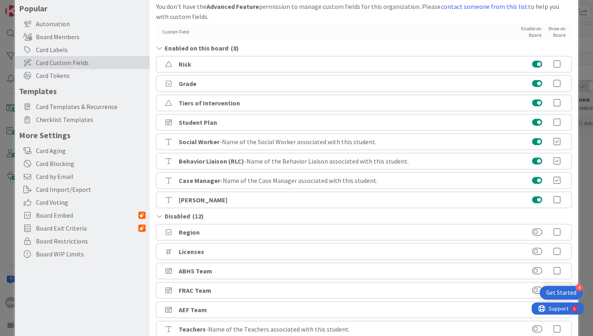
click at [192, 104] on b "Tiers of Intervention" at bounding box center [209, 103] width 61 height 8
click at [532, 103] on button at bounding box center [537, 103] width 10 height 8
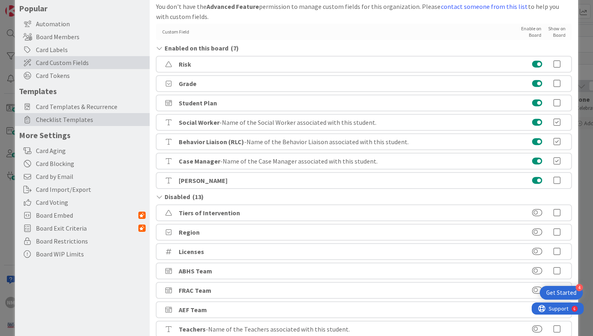
click at [77, 121] on span "Checklist Templates" at bounding box center [91, 120] width 110 height 10
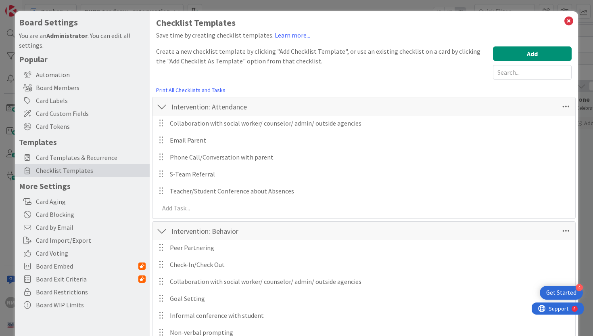
scroll to position [18, 0]
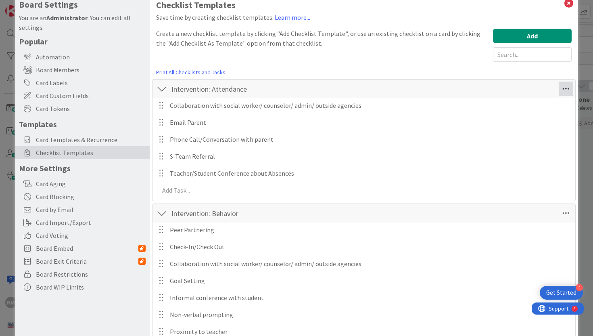
click at [563, 90] on icon at bounding box center [566, 88] width 15 height 15
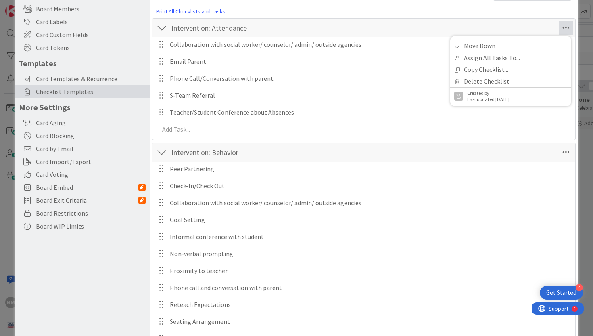
scroll to position [0, 0]
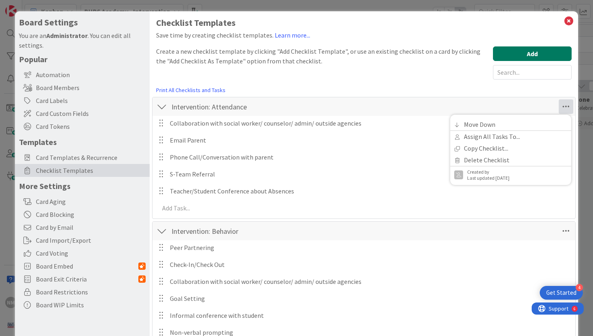
click at [522, 54] on button "Add" at bounding box center [532, 53] width 79 height 15
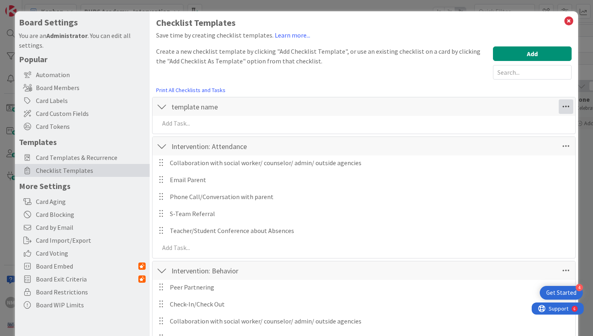
click at [562, 106] on icon at bounding box center [566, 106] width 15 height 15
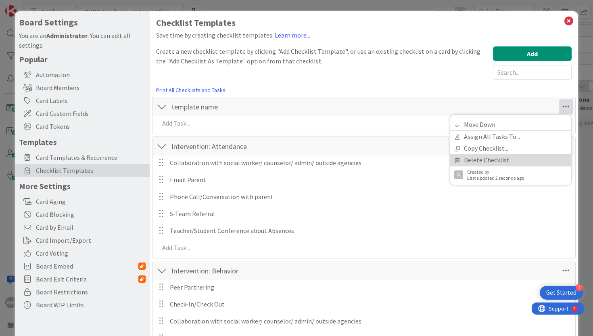
click at [511, 157] on link "Delete Checklist" at bounding box center [510, 160] width 121 height 12
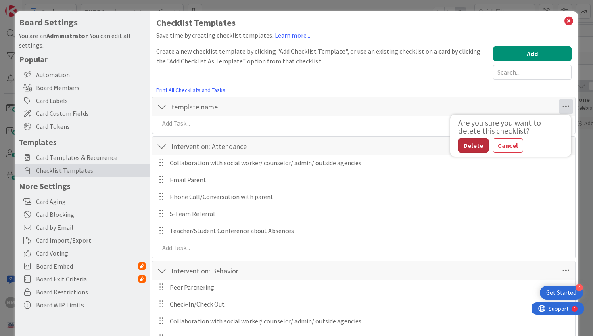
click at [465, 144] on button "Delete" at bounding box center [473, 145] width 30 height 15
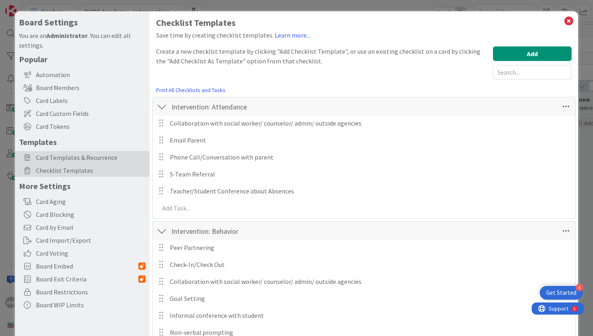
click at [87, 159] on span "Card Templates & Recurrence" at bounding box center [91, 157] width 110 height 10
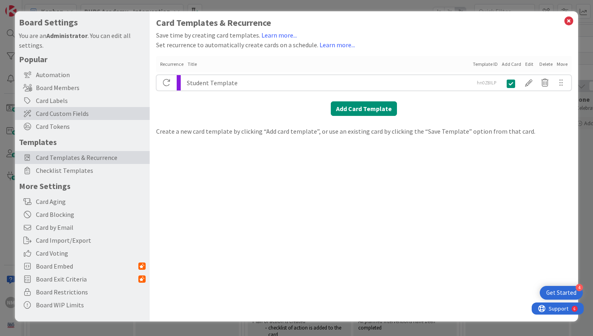
click at [84, 116] on span "Card Custom Fields" at bounding box center [91, 114] width 110 height 10
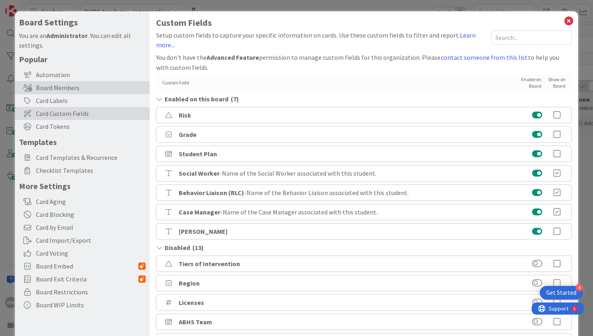
click at [97, 90] on div "Board Members" at bounding box center [82, 87] width 135 height 13
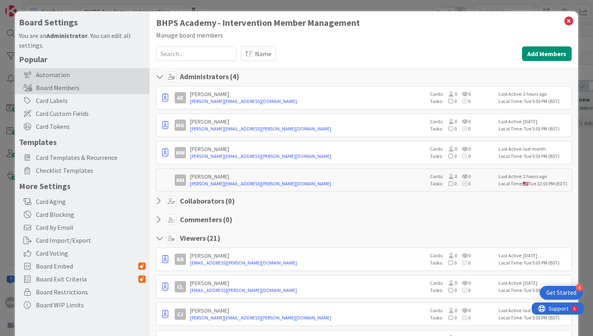
click at [103, 75] on div "Automation" at bounding box center [82, 74] width 135 height 13
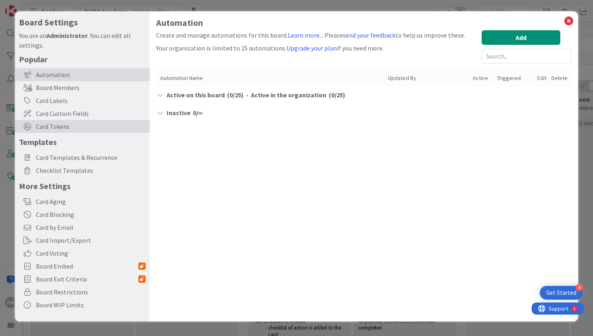
click at [52, 129] on span "Card Tokens" at bounding box center [91, 126] width 110 height 10
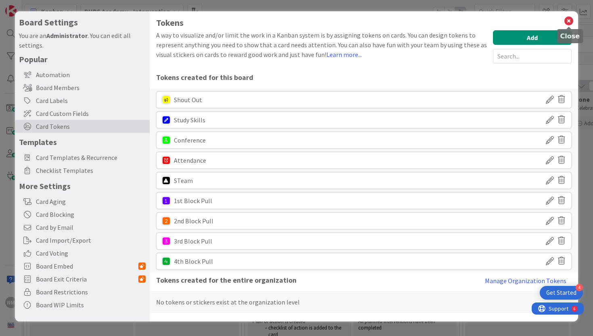
click at [568, 19] on icon at bounding box center [569, 20] width 10 height 11
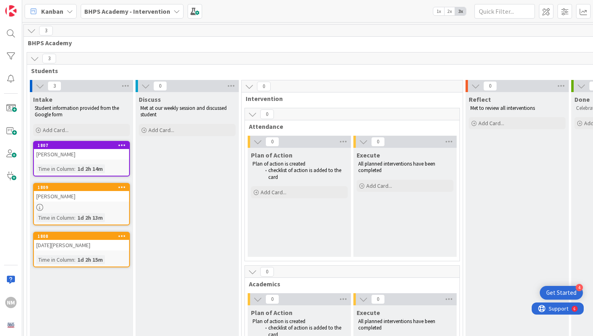
click at [121, 146] on icon at bounding box center [122, 145] width 8 height 6
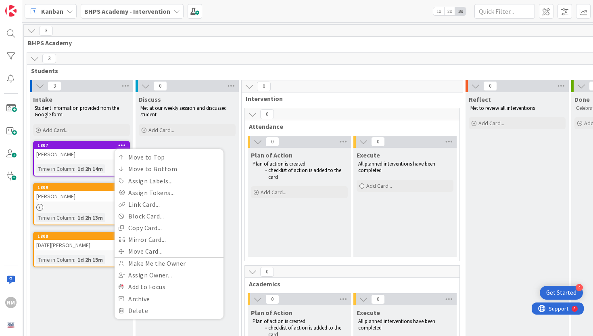
click at [56, 155] on div "[PERSON_NAME]" at bounding box center [81, 154] width 95 height 10
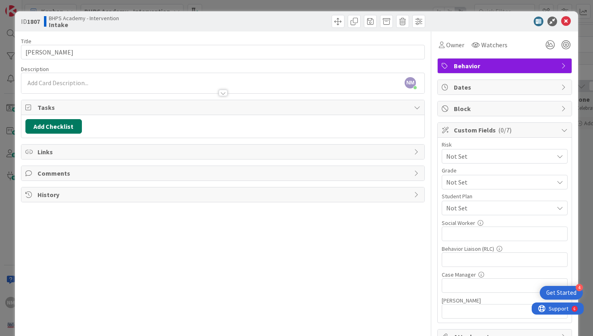
click at [44, 127] on button "Add Checklist" at bounding box center [53, 126] width 56 height 15
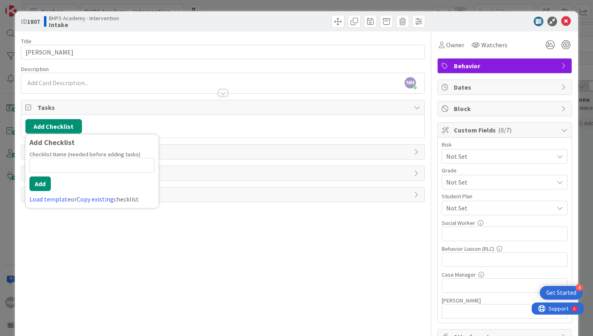
click at [71, 162] on input at bounding box center [91, 165] width 125 height 15
click at [55, 199] on link "Load template" at bounding box center [49, 199] width 41 height 8
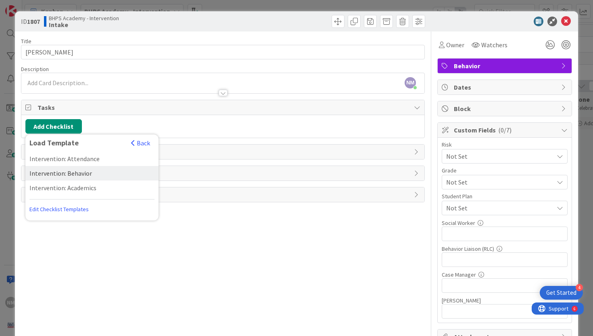
click at [71, 172] on div "Intervention: Behavior" at bounding box center [91, 173] width 133 height 15
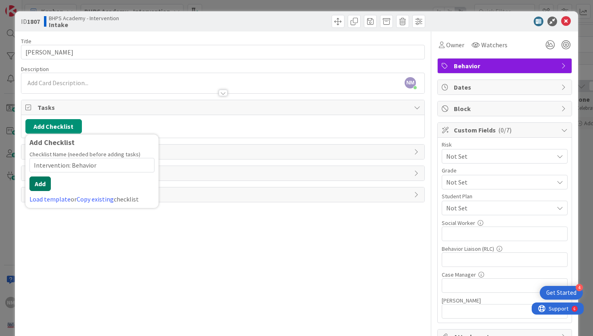
click at [45, 181] on button "Add" at bounding box center [39, 183] width 21 height 15
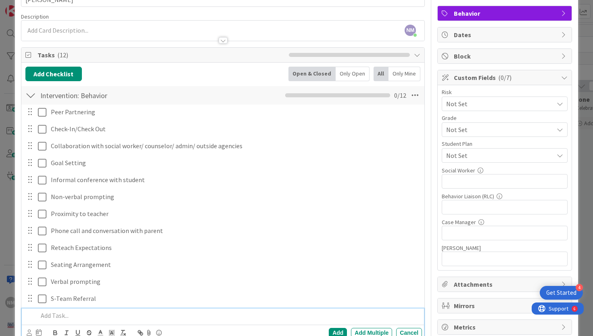
scroll to position [43, 0]
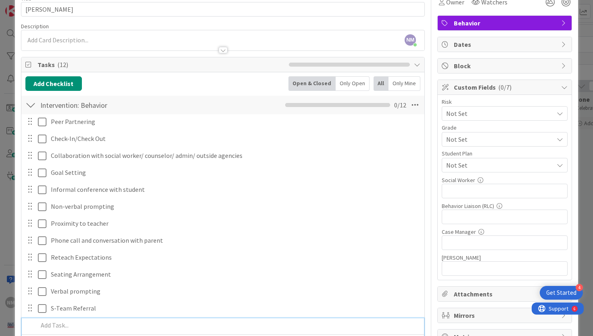
click at [31, 104] on div at bounding box center [30, 105] width 10 height 15
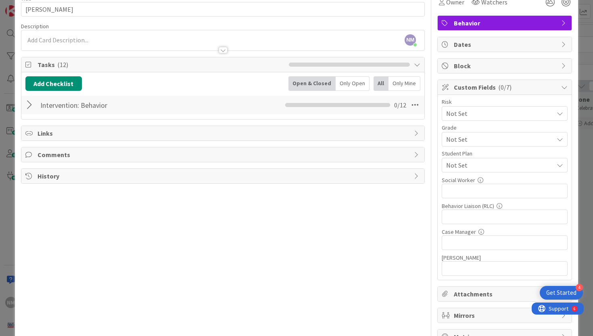
scroll to position [0, 0]
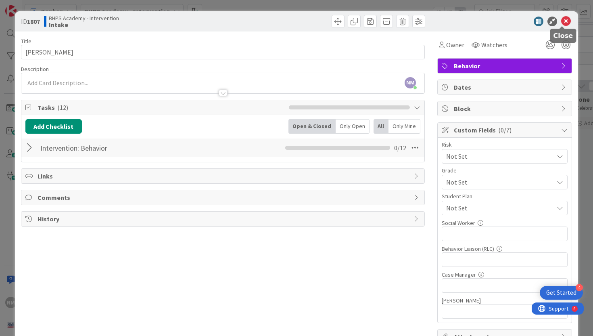
click at [566, 19] on icon at bounding box center [566, 22] width 10 height 10
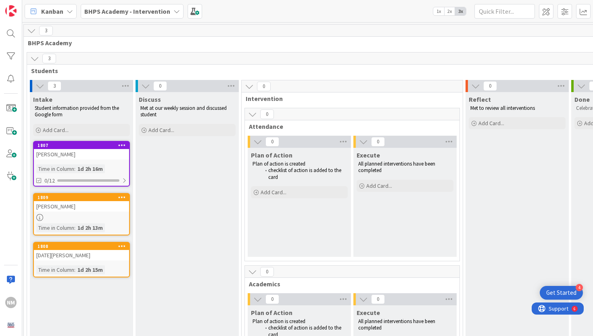
click at [120, 198] on icon at bounding box center [122, 197] width 8 height 6
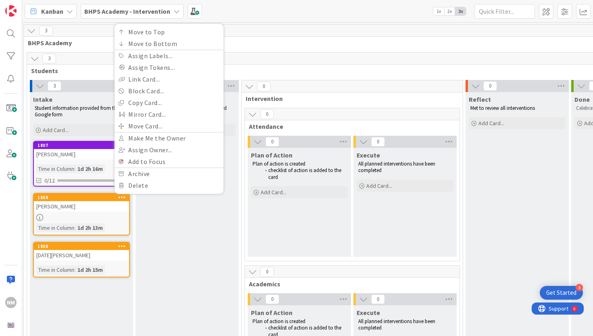
click at [73, 194] on div "1809" at bounding box center [84, 197] width 92 height 6
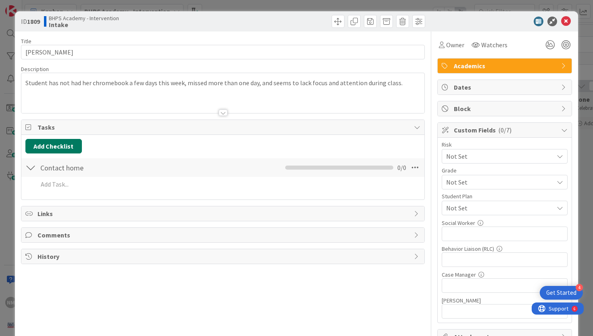
click at [60, 147] on button "Add Checklist" at bounding box center [53, 146] width 56 height 15
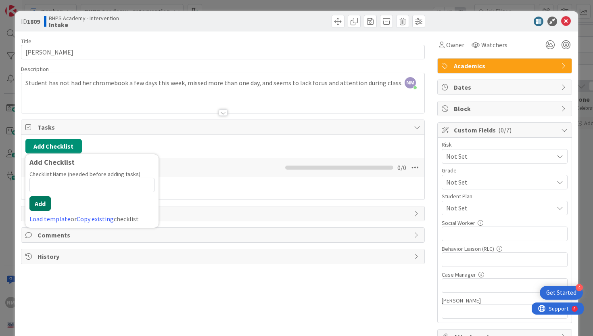
click at [42, 202] on button "Add" at bounding box center [39, 203] width 21 height 15
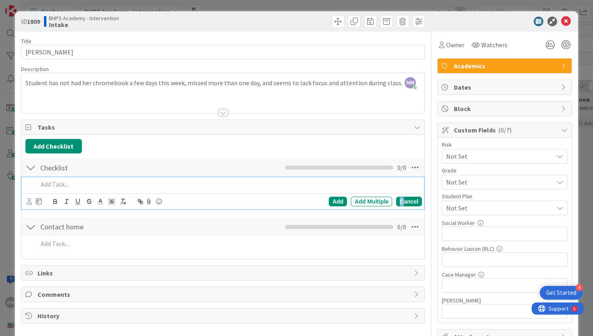
click at [400, 202] on div "Cancel" at bounding box center [409, 201] width 26 height 10
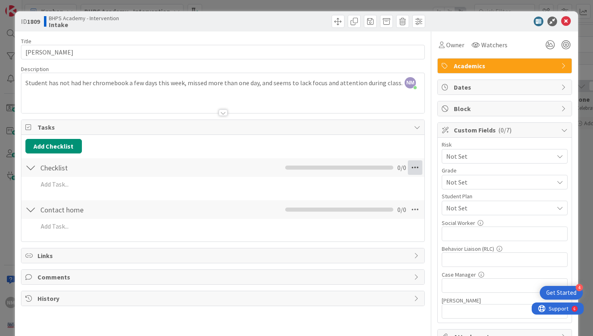
click at [414, 166] on icon at bounding box center [415, 167] width 15 height 15
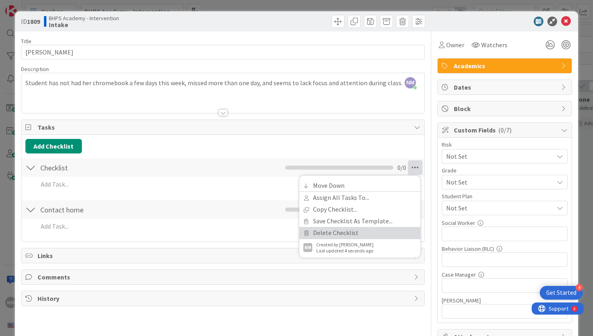
click at [333, 230] on link "Delete Checklist" at bounding box center [359, 233] width 121 height 12
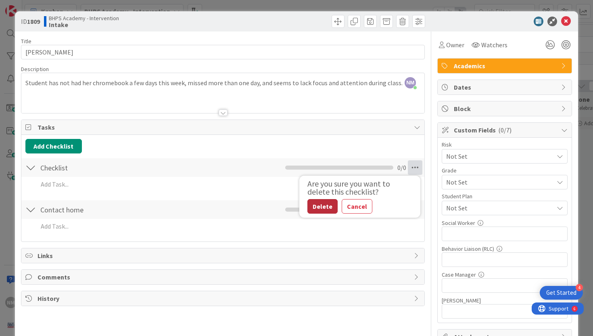
click at [307, 203] on button "Delete" at bounding box center [322, 206] width 30 height 15
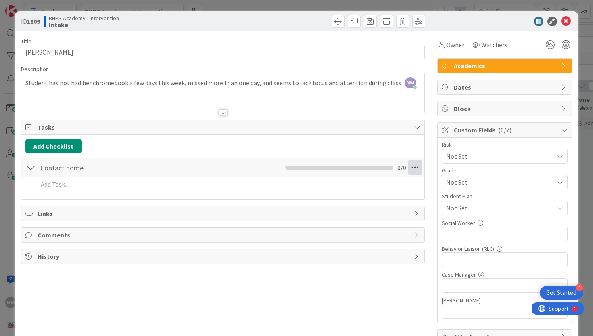
click at [414, 165] on icon at bounding box center [415, 167] width 15 height 15
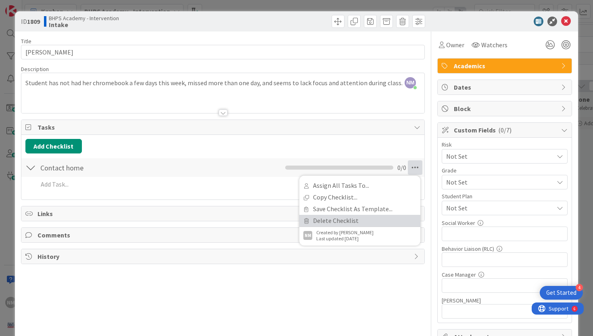
click at [351, 218] on link "Delete Checklist" at bounding box center [359, 221] width 121 height 12
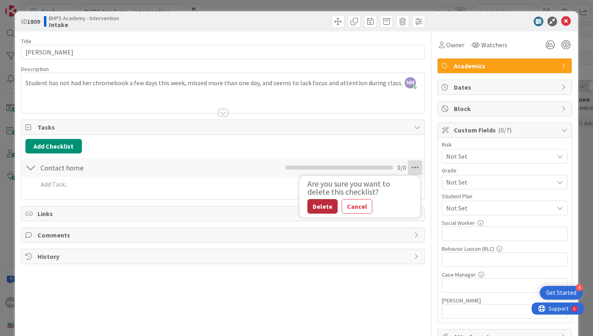
click at [322, 209] on button "Delete" at bounding box center [322, 206] width 30 height 15
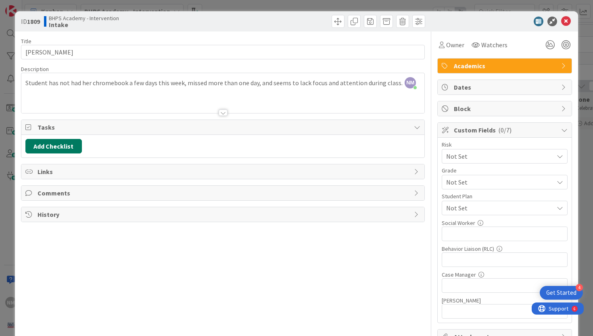
click at [56, 150] on button "Add Checklist" at bounding box center [53, 146] width 56 height 15
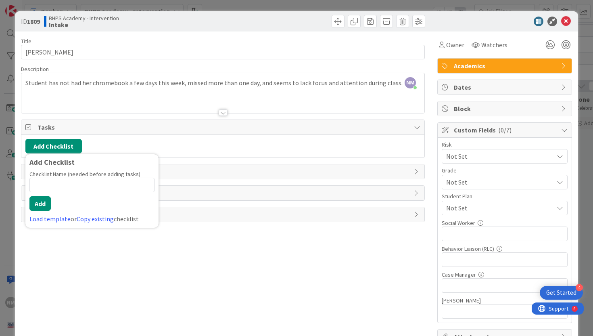
click at [56, 182] on input at bounding box center [91, 185] width 125 height 15
type input "aca"
click at [48, 215] on link "Load template" at bounding box center [49, 219] width 41 height 8
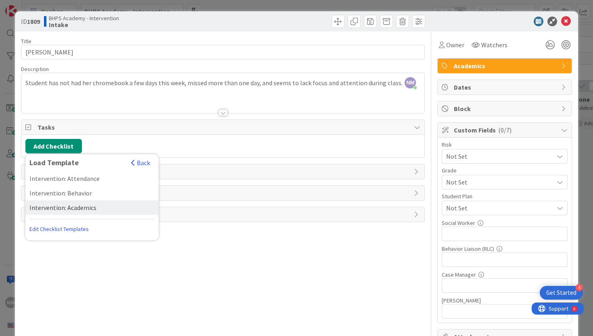
click at [98, 205] on div "Intervention: Academics" at bounding box center [91, 207] width 133 height 15
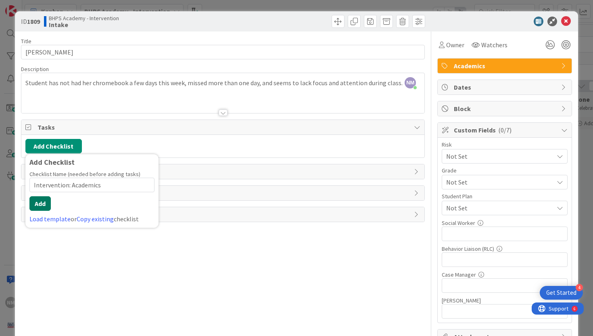
click at [38, 207] on button "Add" at bounding box center [39, 203] width 21 height 15
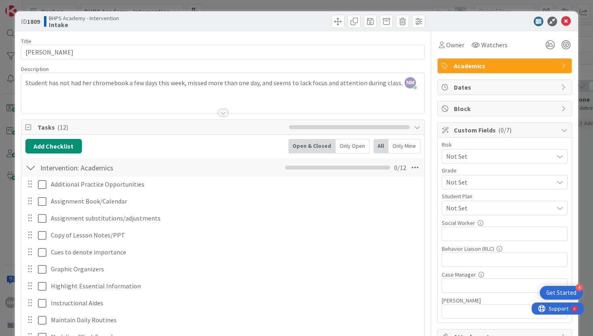
click at [564, 24] on icon at bounding box center [566, 22] width 10 height 10
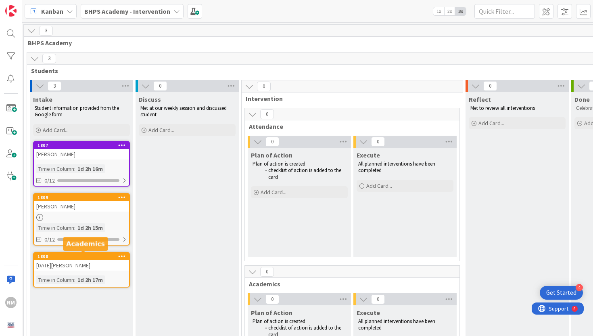
click at [86, 255] on div "1808" at bounding box center [84, 256] width 92 height 6
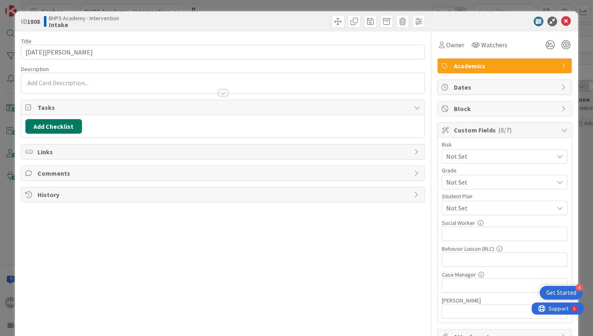
click at [60, 124] on button "Add Checklist" at bounding box center [53, 126] width 56 height 15
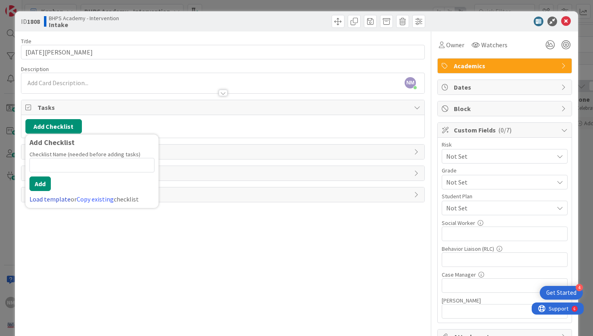
click at [46, 196] on link "Load template" at bounding box center [49, 199] width 41 height 8
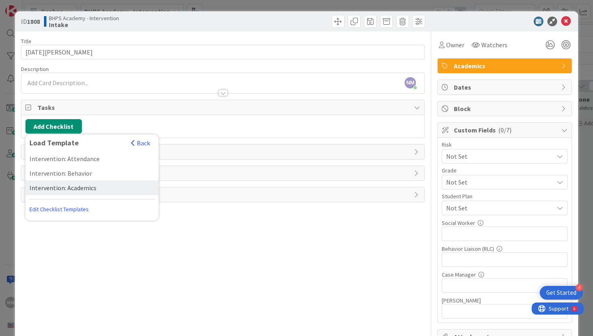
click at [70, 186] on div "Intervention: Academics" at bounding box center [91, 187] width 133 height 15
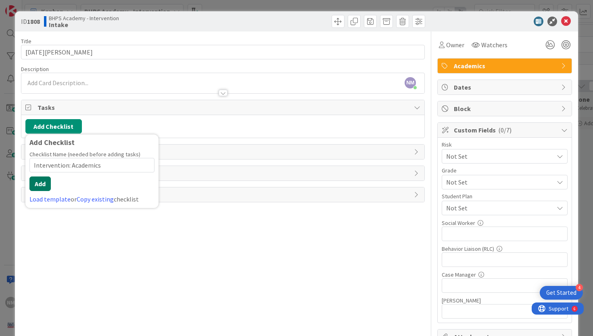
click at [42, 184] on button "Add" at bounding box center [39, 183] width 21 height 15
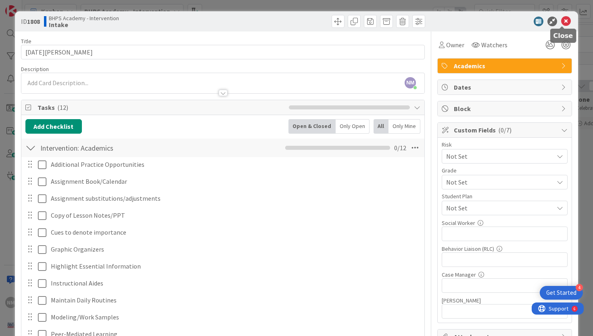
click at [566, 21] on icon at bounding box center [566, 22] width 10 height 10
